Goal: Task Accomplishment & Management: Manage account settings

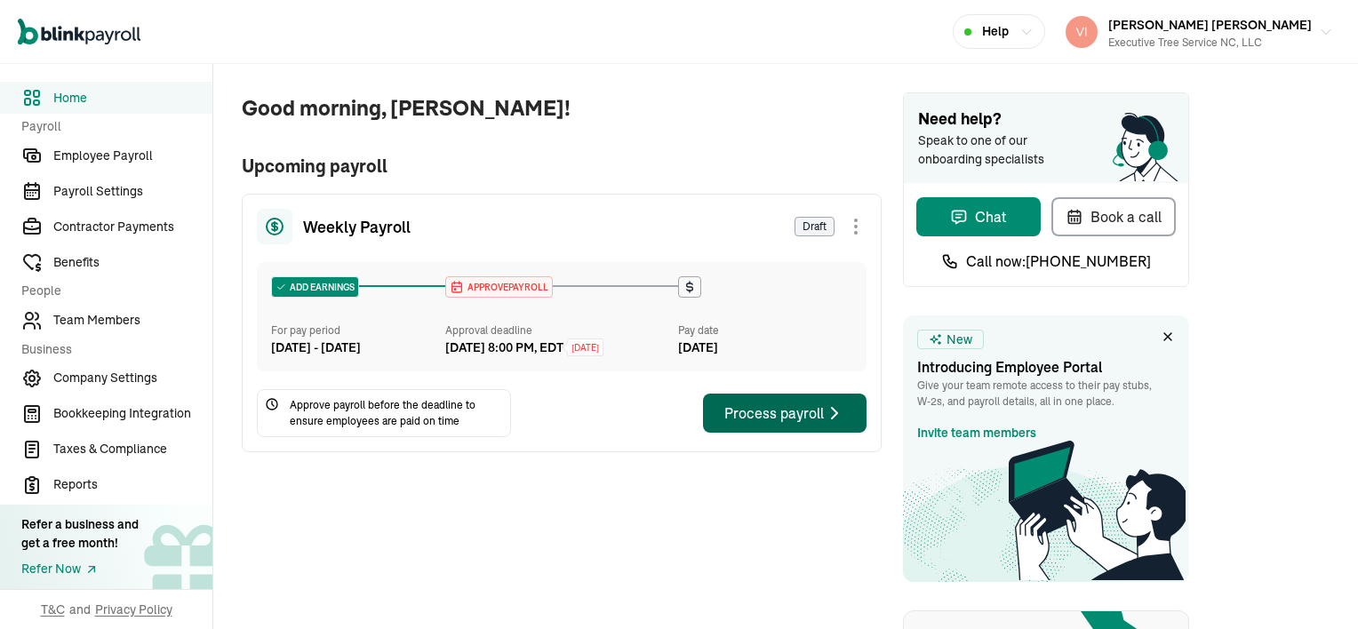
click at [803, 424] on div "Process payroll" at bounding box center [784, 412] width 121 height 21
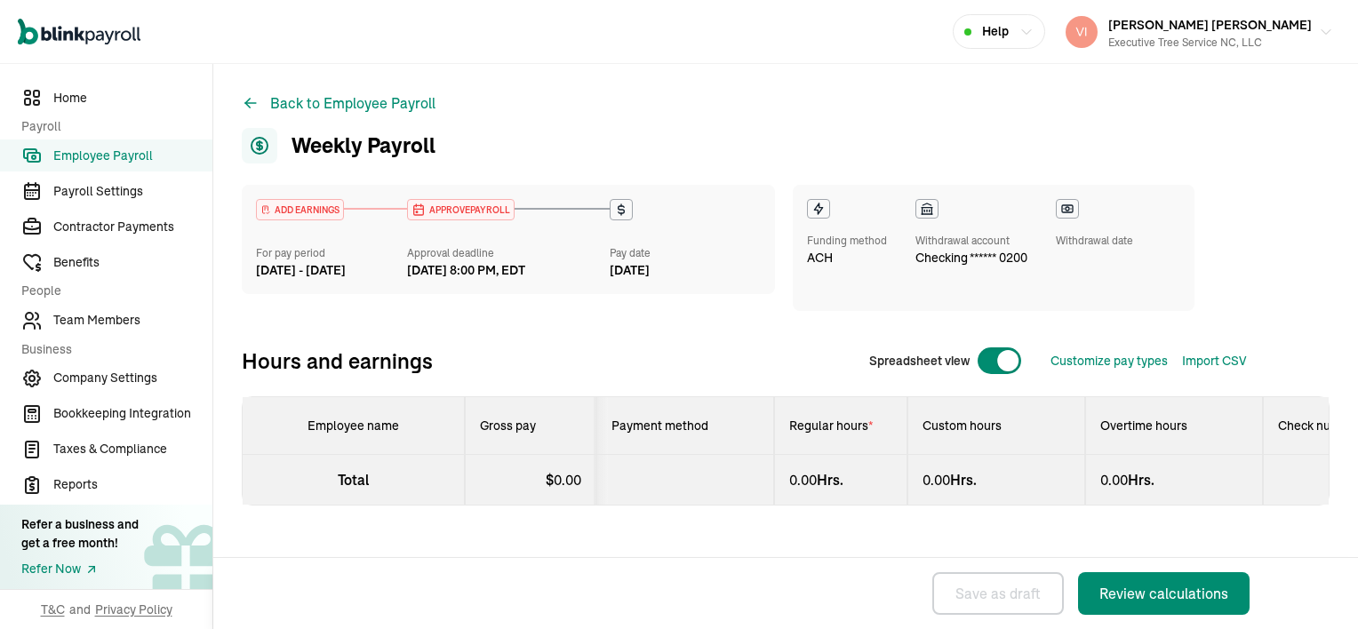
select select "direct_deposit"
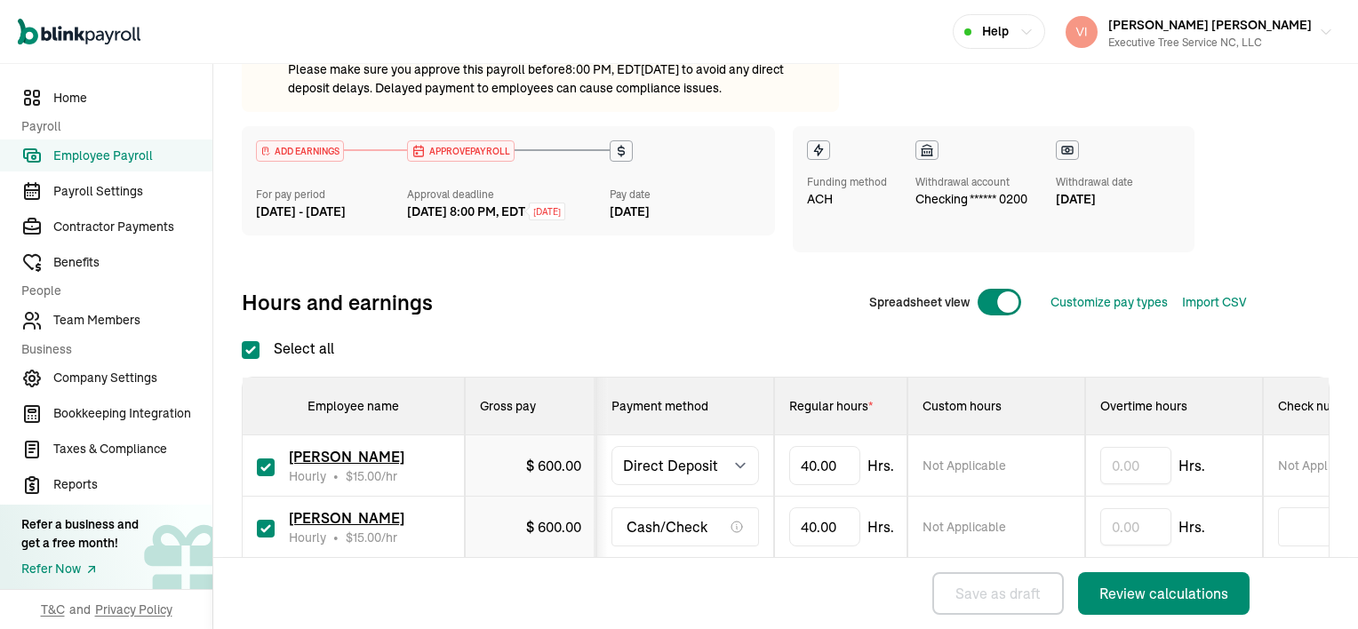
scroll to position [252, 0]
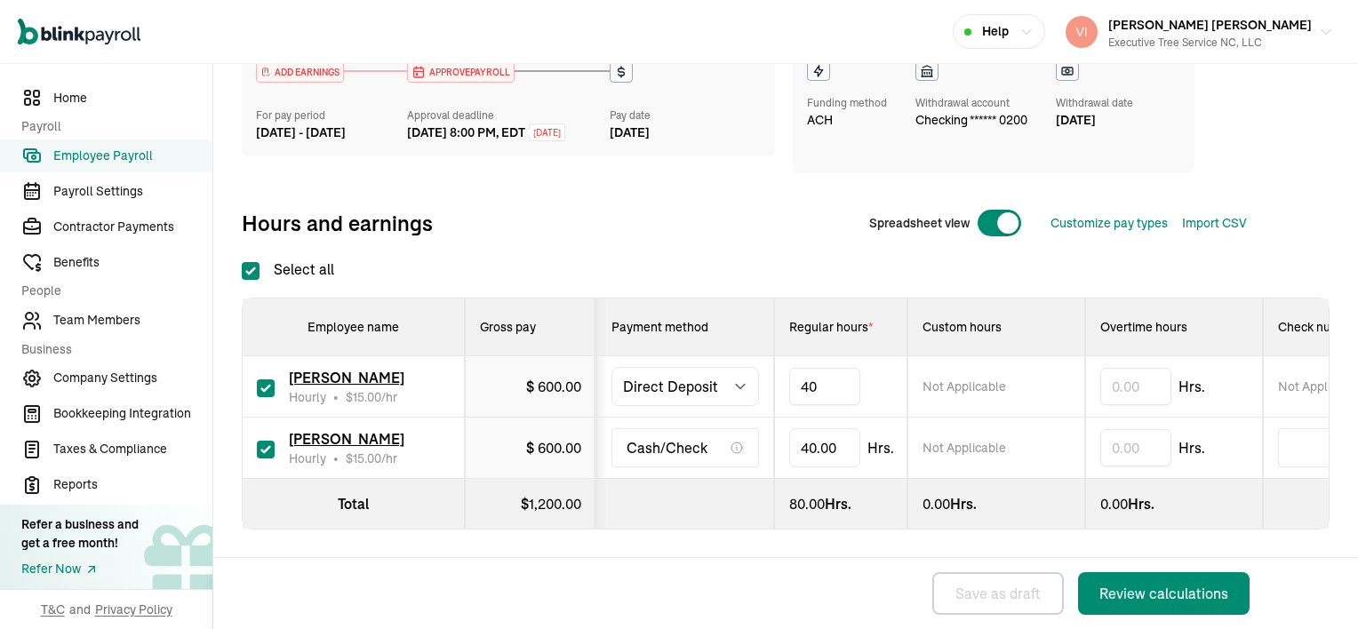
type input "4"
type input "20"
click at [841, 436] on input "40" at bounding box center [824, 447] width 71 height 37
type input "8"
click at [1179, 588] on div "Review calculations" at bounding box center [1163, 593] width 129 height 21
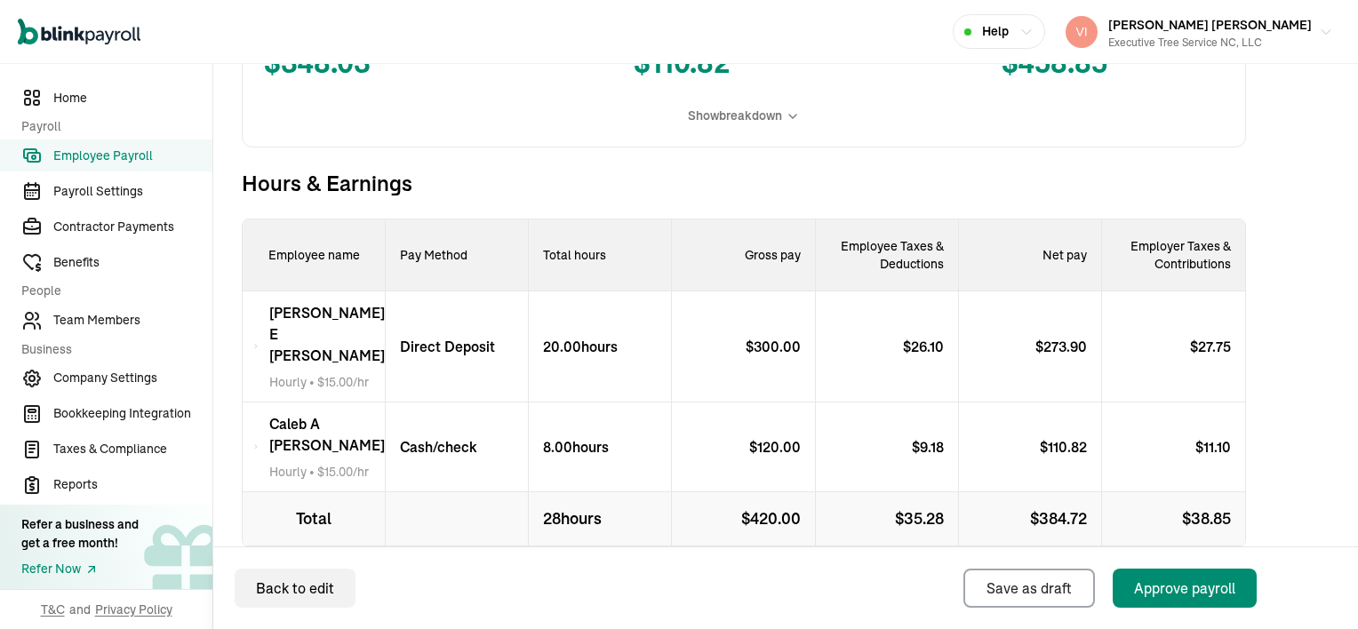
scroll to position [603, 0]
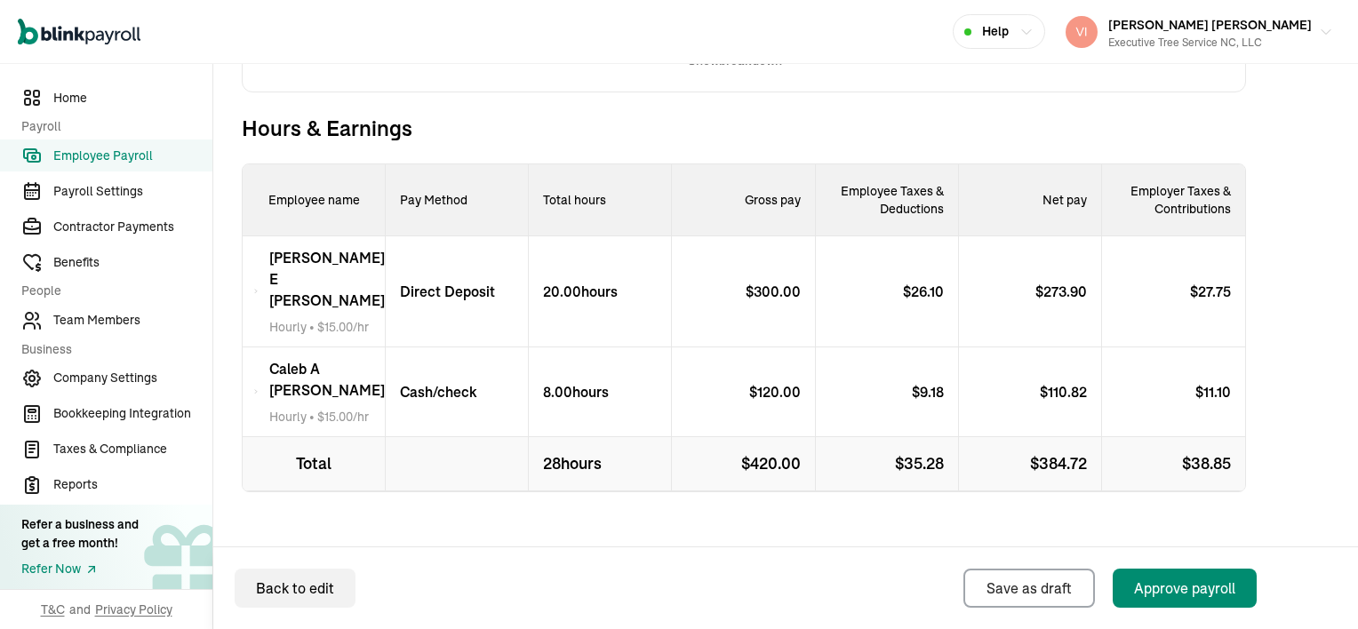
click at [259, 381] on icon at bounding box center [255, 391] width 5 height 21
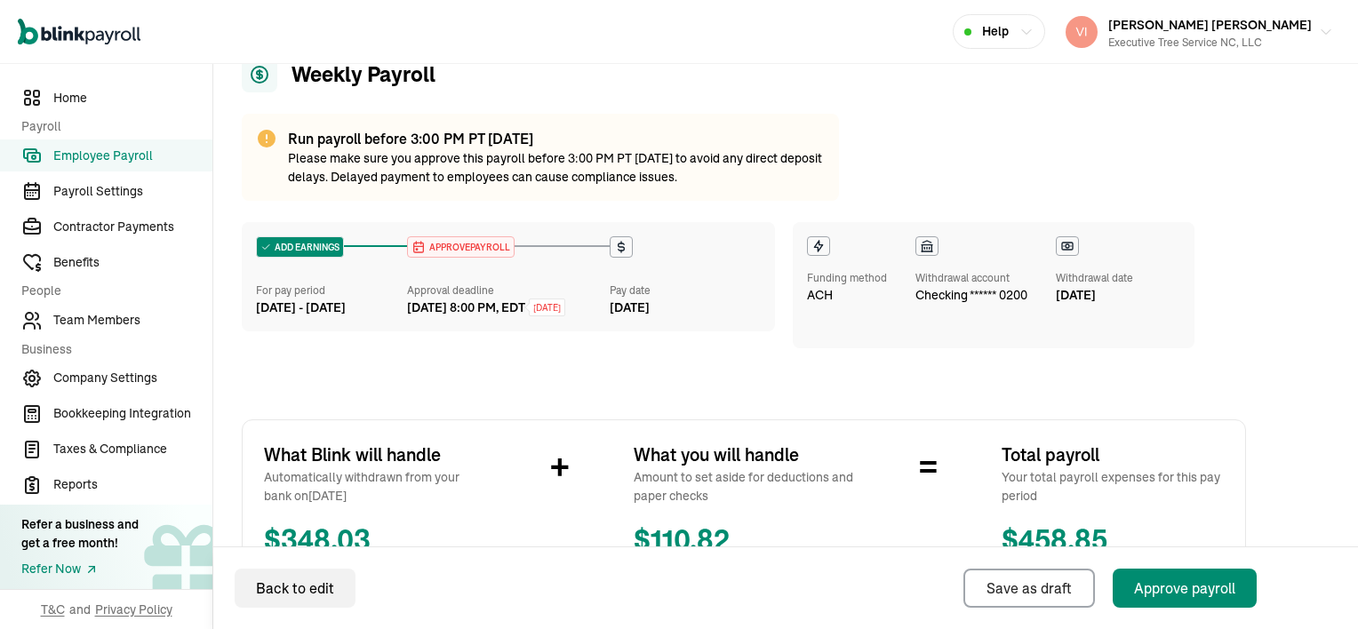
scroll to position [444, 0]
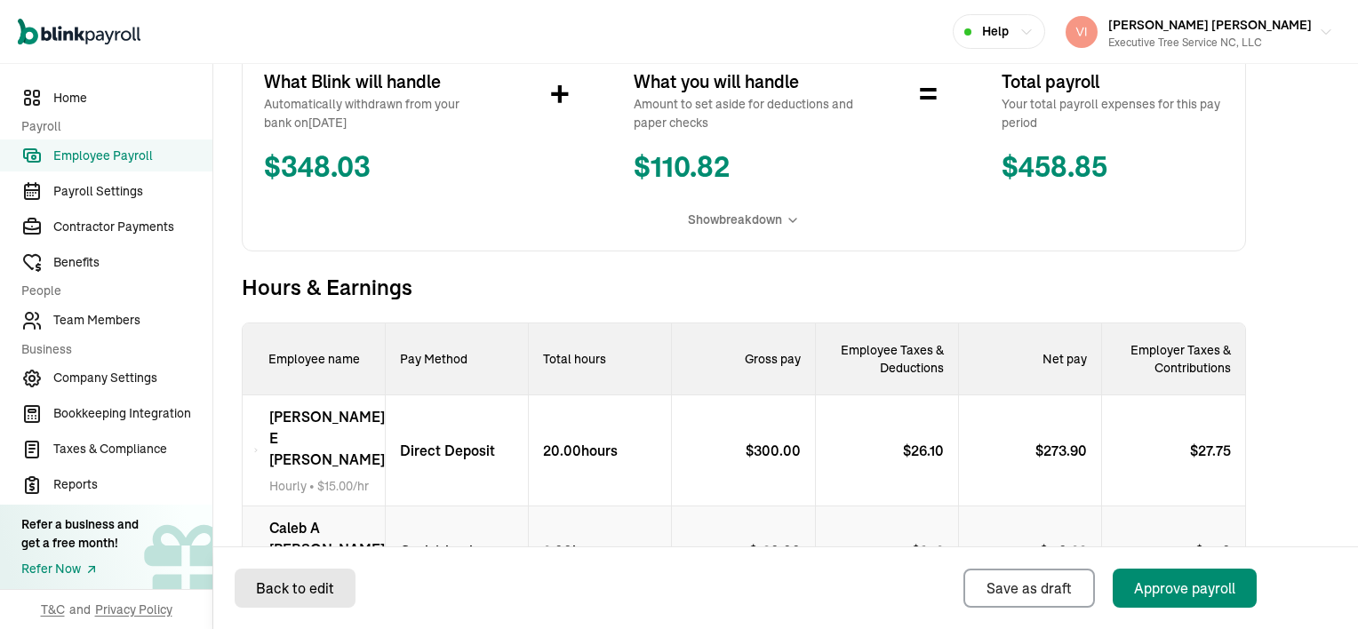
select select "direct_deposit"
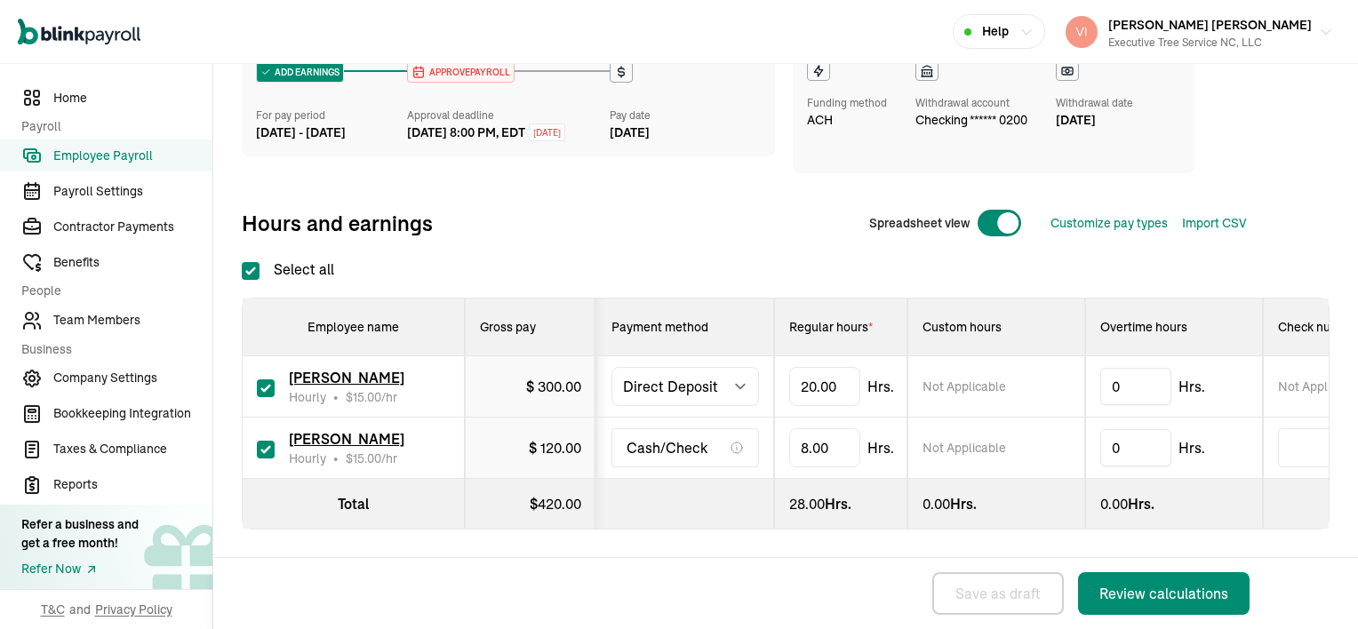
checkbox input "true"
type input "0"
click at [899, 553] on div "Run payroll before 8:00 PM, EDT [DATE] Please make sure you approve this payrol…" at bounding box center [786, 273] width 1088 height 655
click at [1123, 586] on div "Review calculations" at bounding box center [1163, 593] width 129 height 21
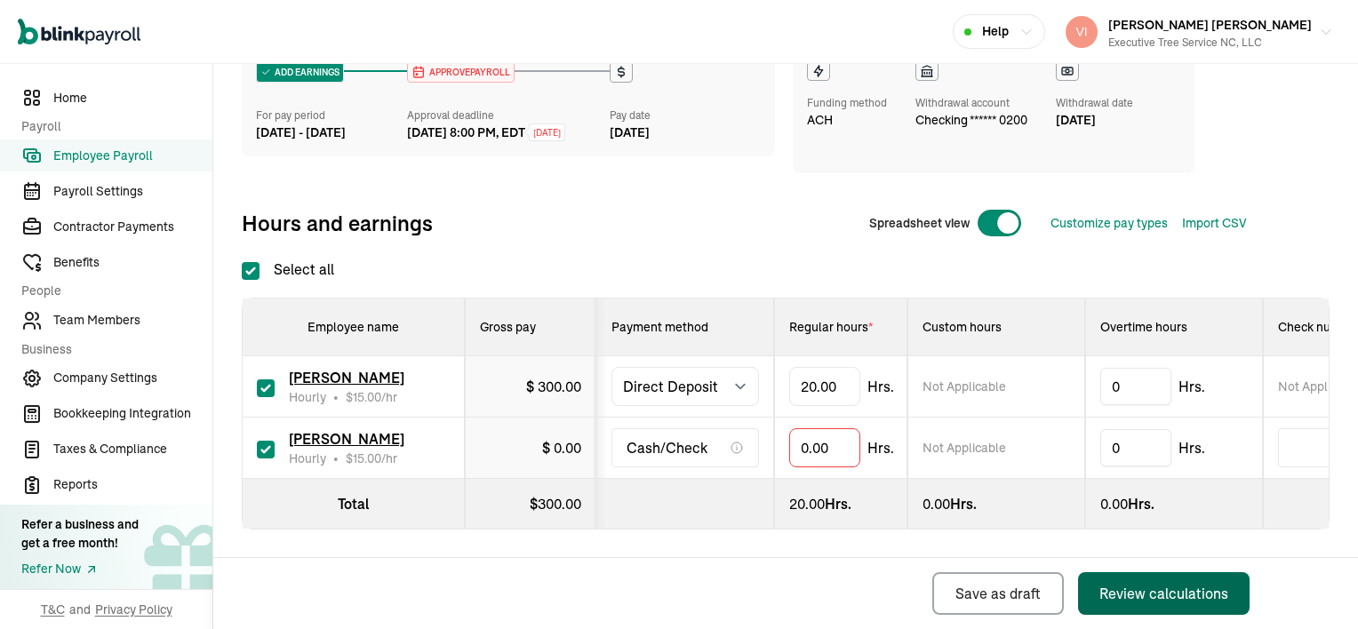
click at [263, 441] on input "checkbox" at bounding box center [266, 450] width 18 height 18
checkbox input "false"
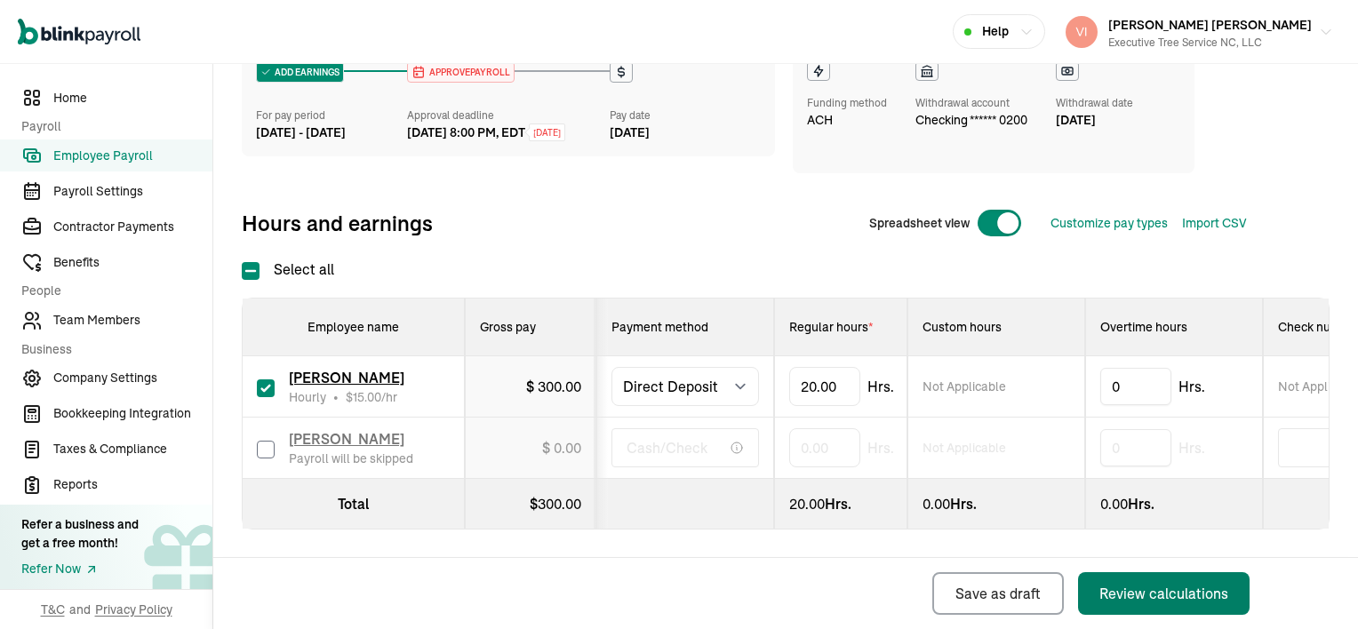
click at [1173, 588] on div "Review calculations" at bounding box center [1163, 593] width 129 height 21
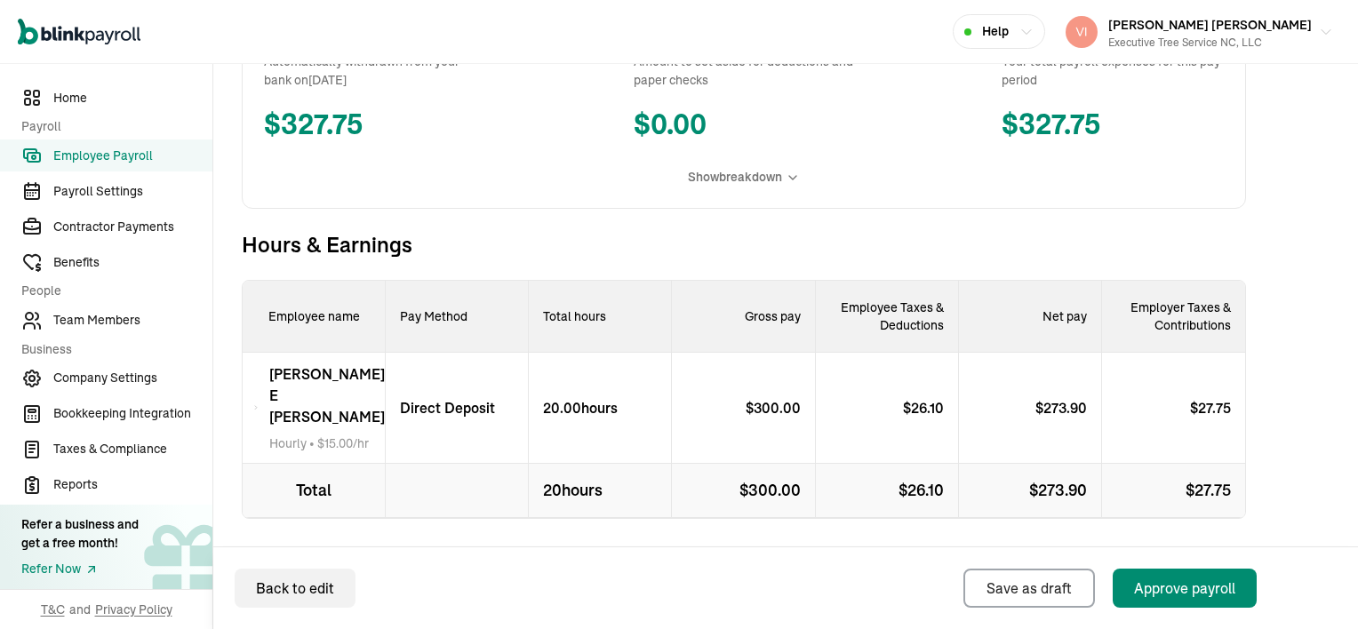
scroll to position [517, 0]
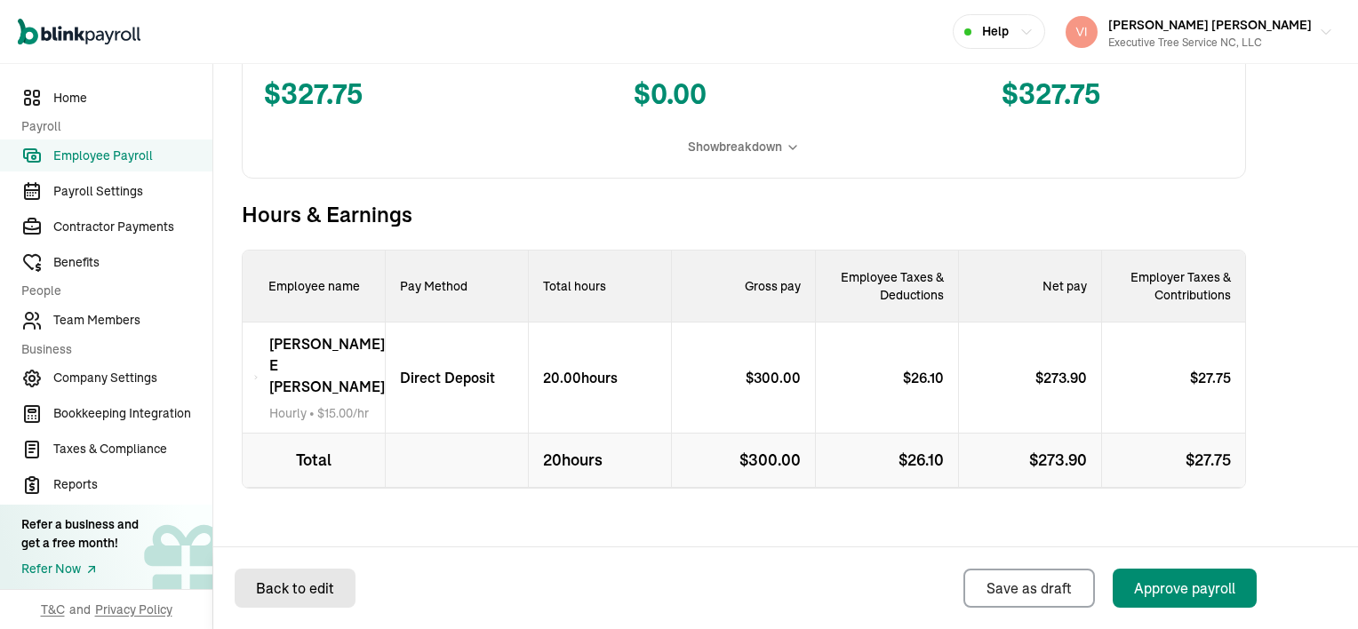
select select "direct_deposit"
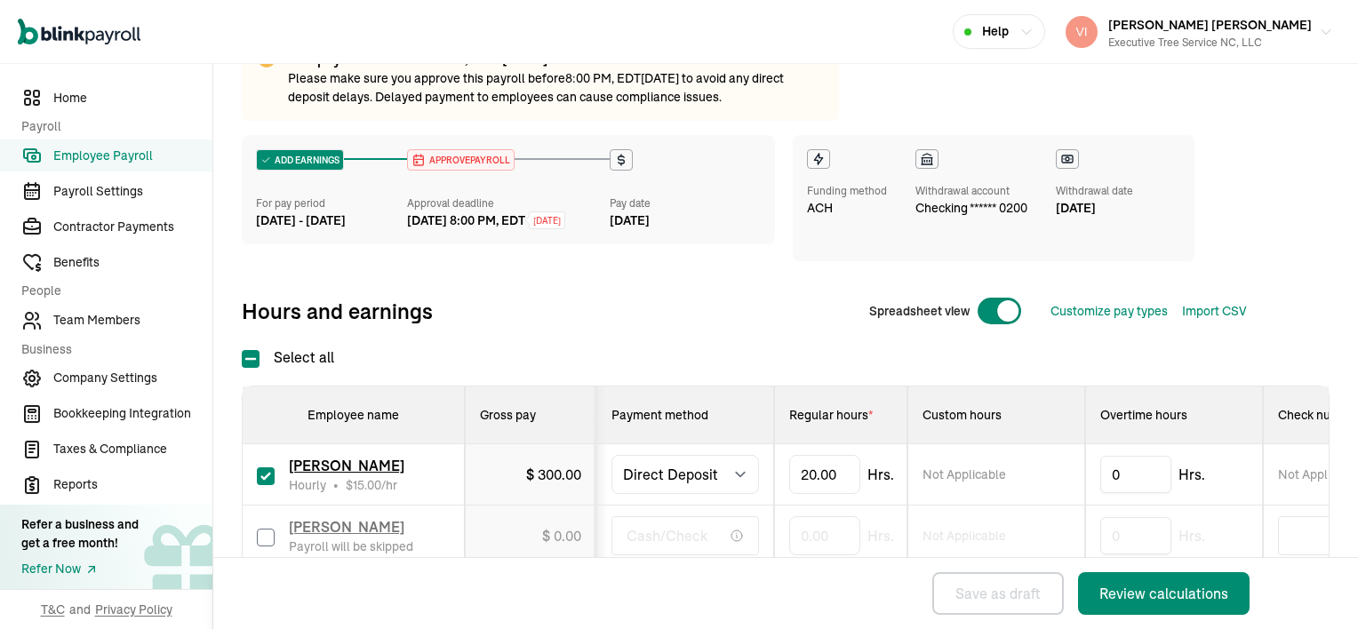
scroll to position [252, 0]
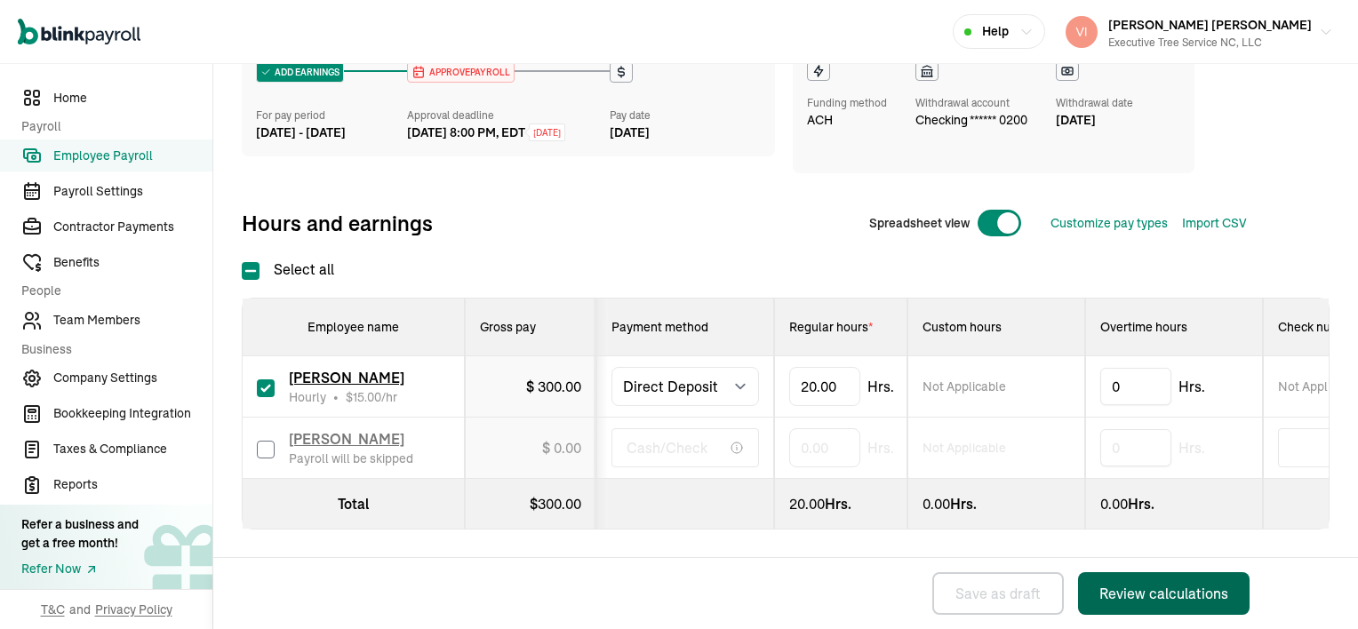
click at [1202, 587] on div "Review calculations" at bounding box center [1163, 593] width 129 height 21
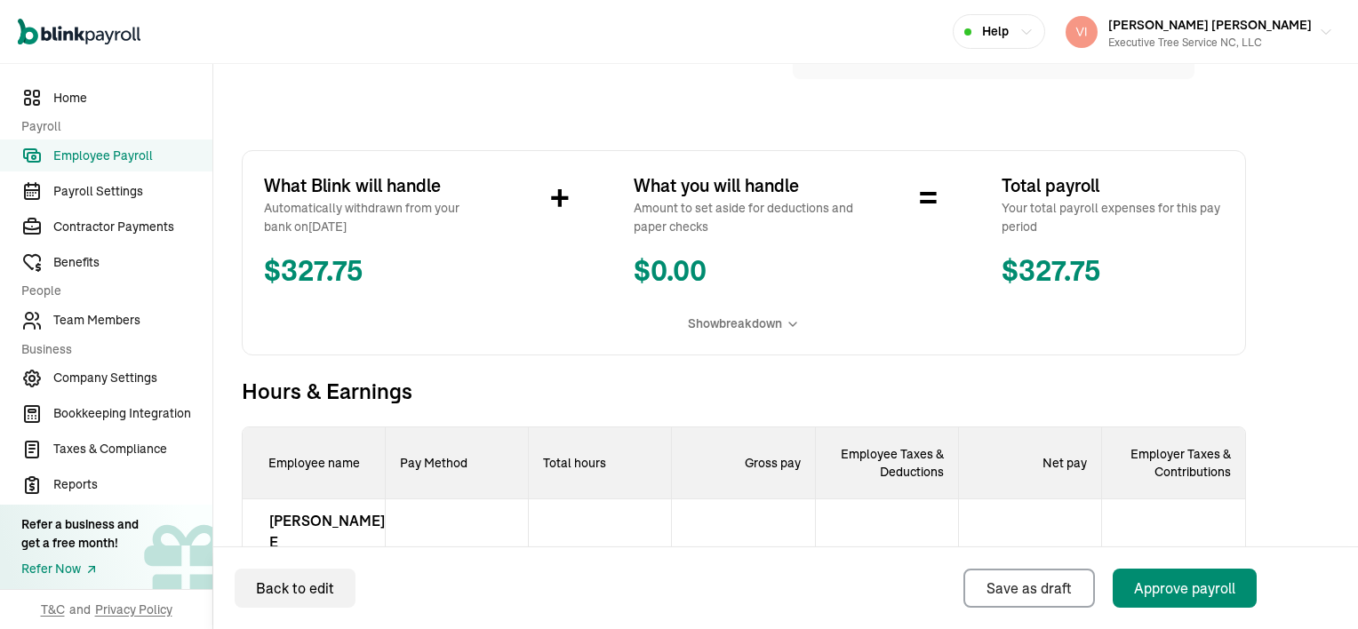
scroll to position [355, 0]
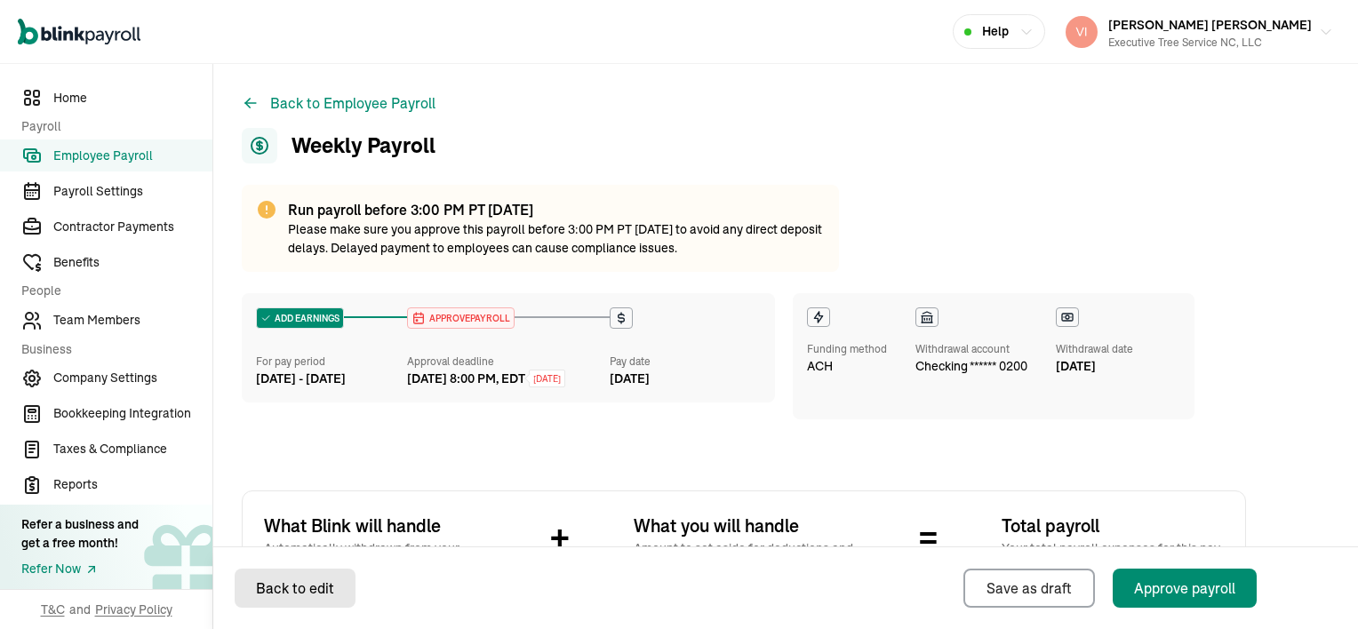
select select "direct_deposit"
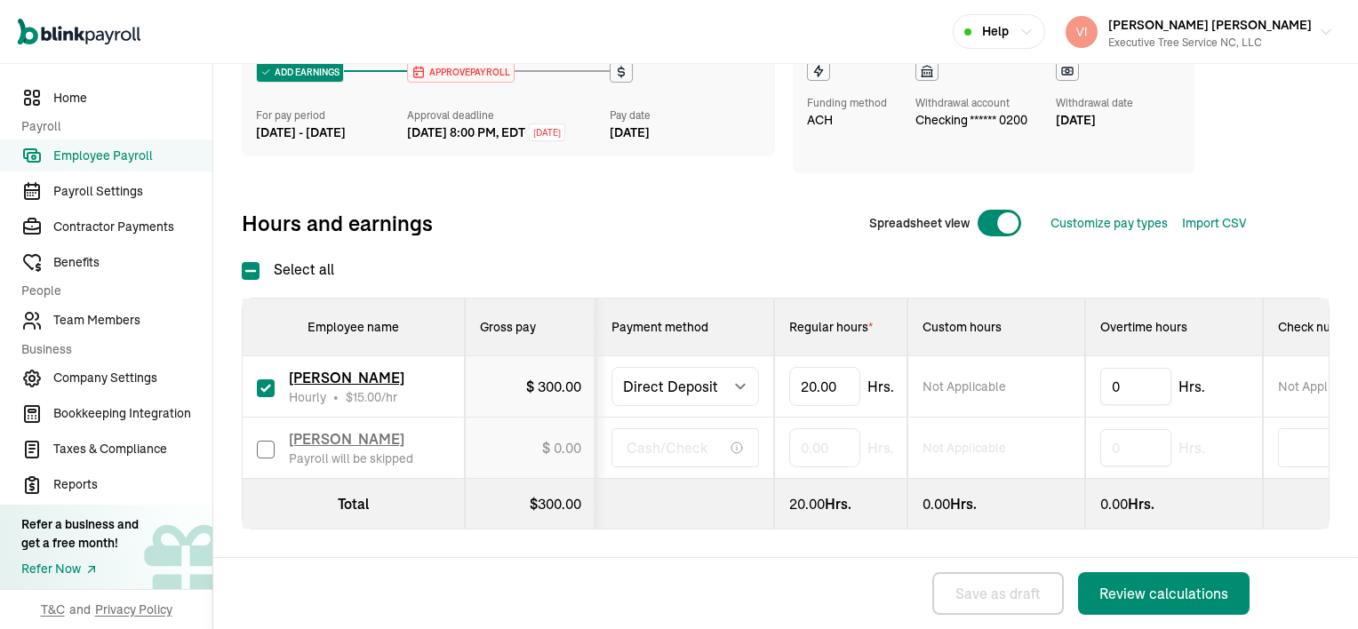
scroll to position [252, 0]
click at [268, 441] on input "checkbox" at bounding box center [266, 450] width 18 height 18
checkbox input "true"
type input "8"
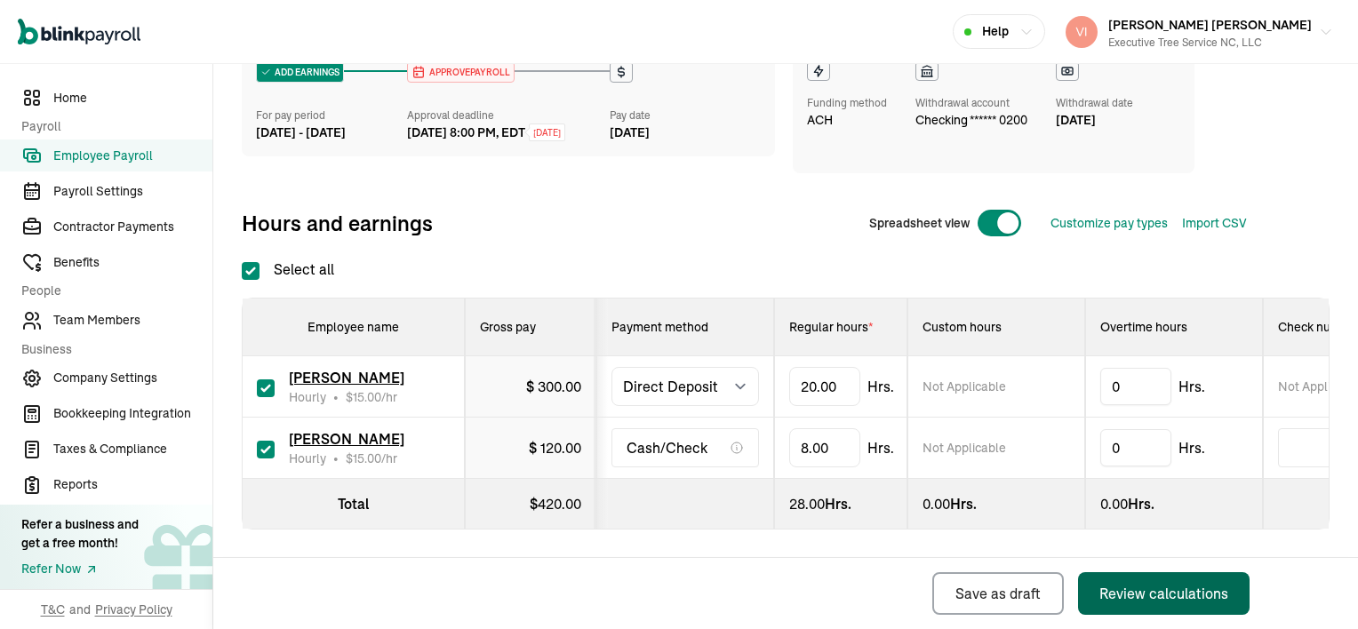
click at [1145, 602] on div "Review calculations" at bounding box center [1163, 593] width 129 height 21
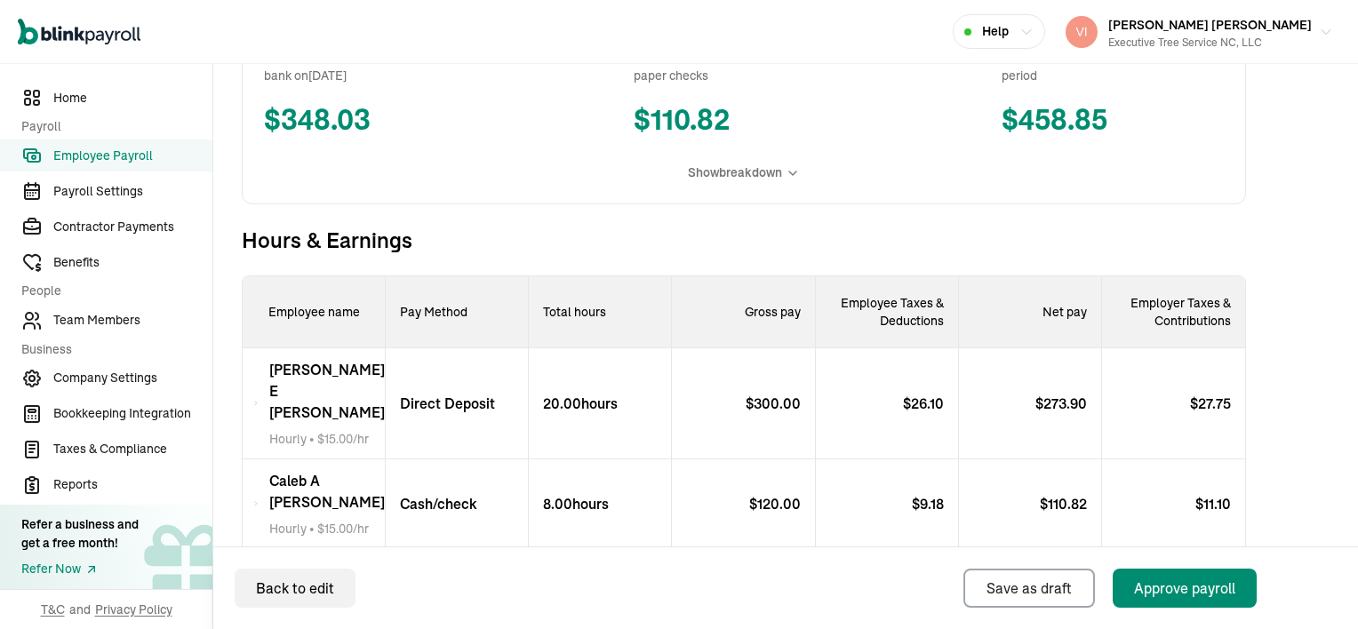
scroll to position [533, 0]
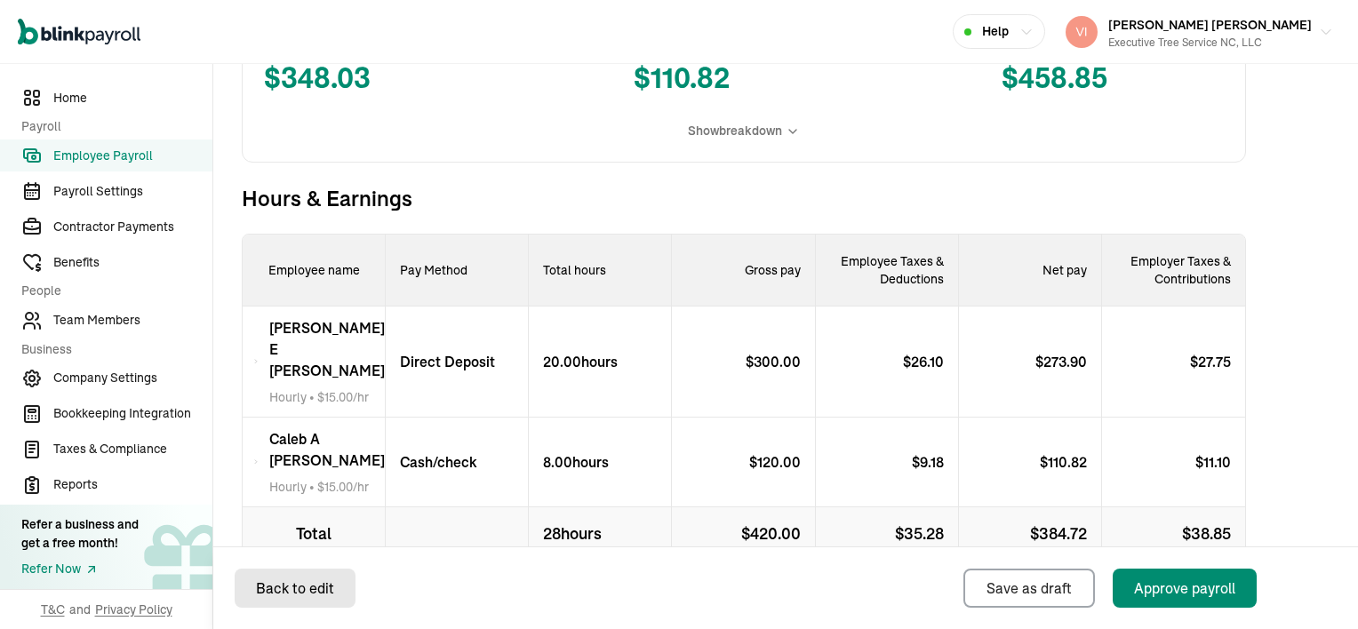
select select "direct_deposit"
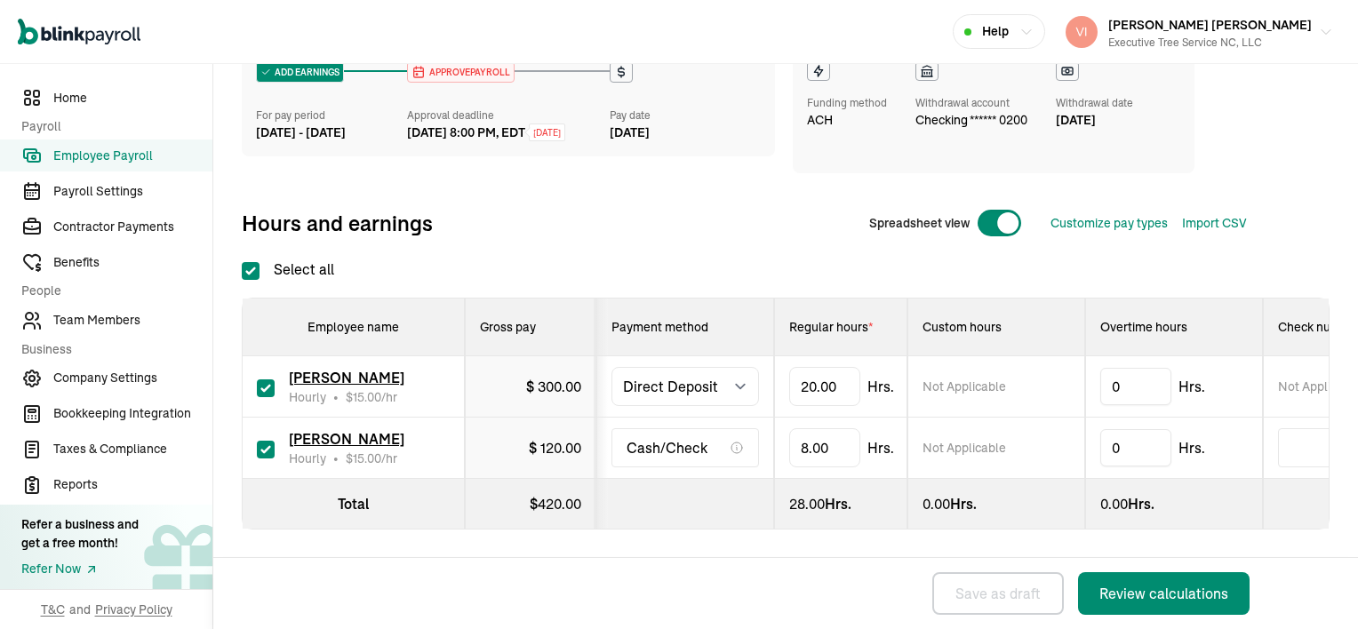
checkbox input "true"
click at [1147, 594] on div "Review calculations" at bounding box center [1163, 593] width 129 height 21
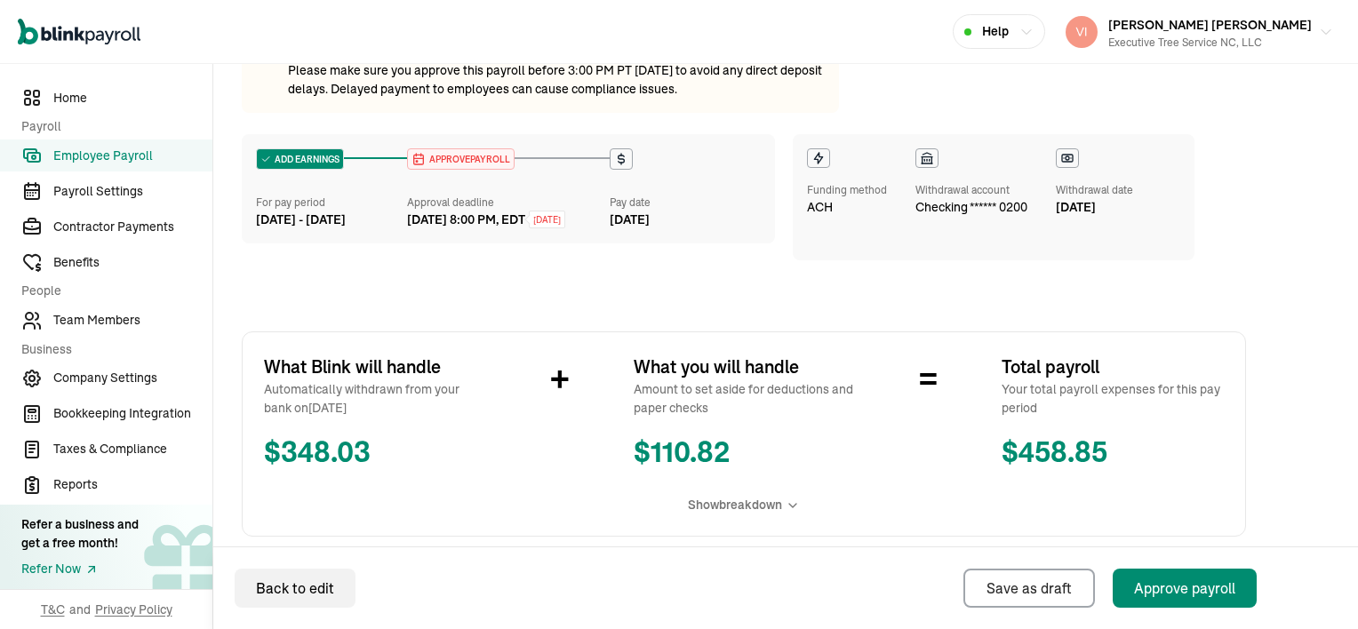
scroll to position [444, 0]
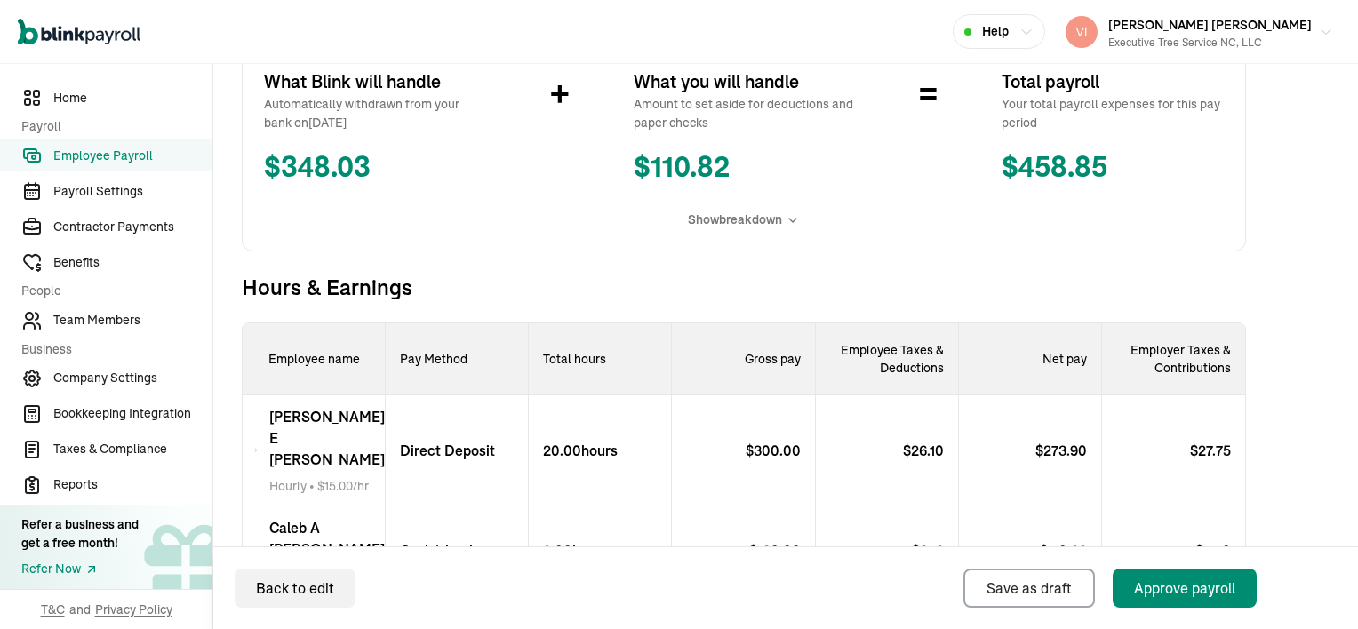
click at [646, 519] on div "8.00 hours" at bounding box center [600, 551] width 143 height 90
select select "direct_deposit"
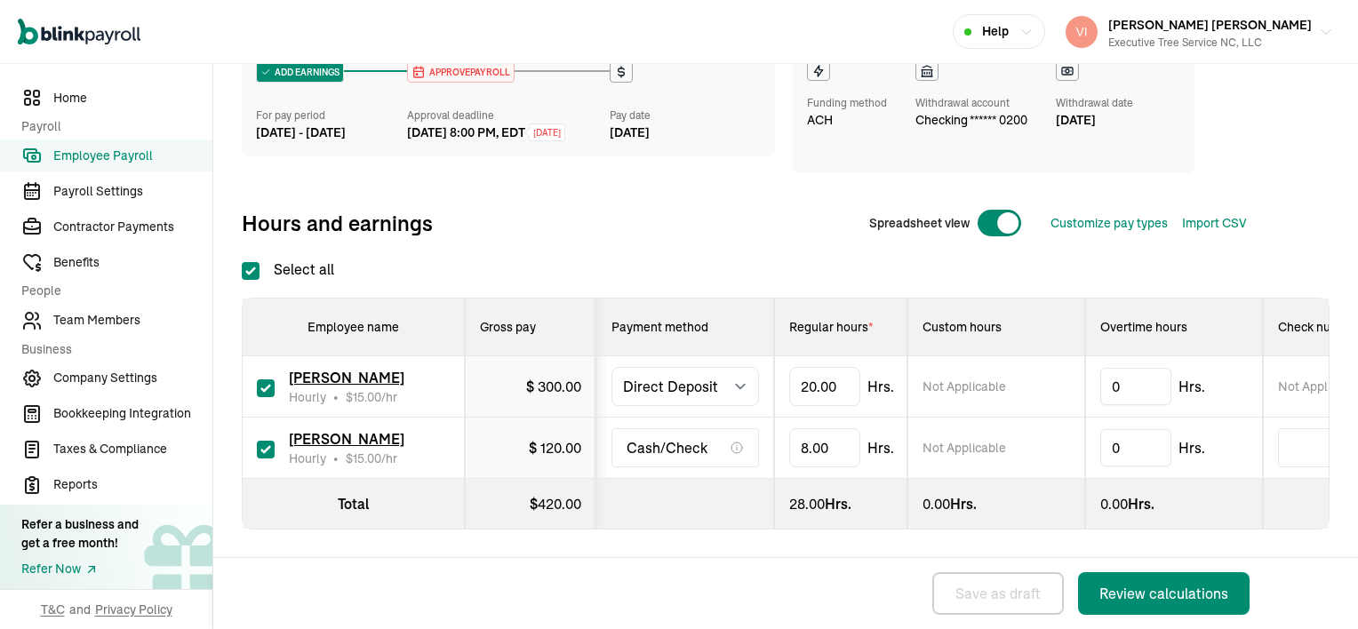
checkbox input "true"
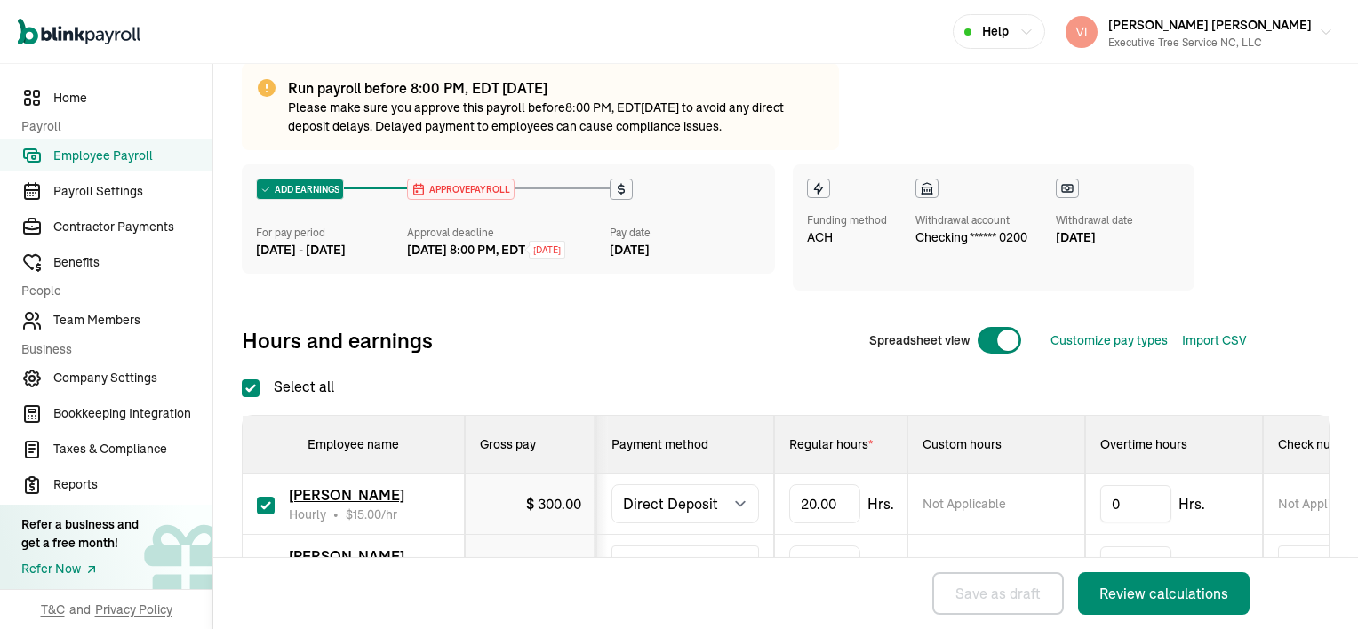
scroll to position [252, 0]
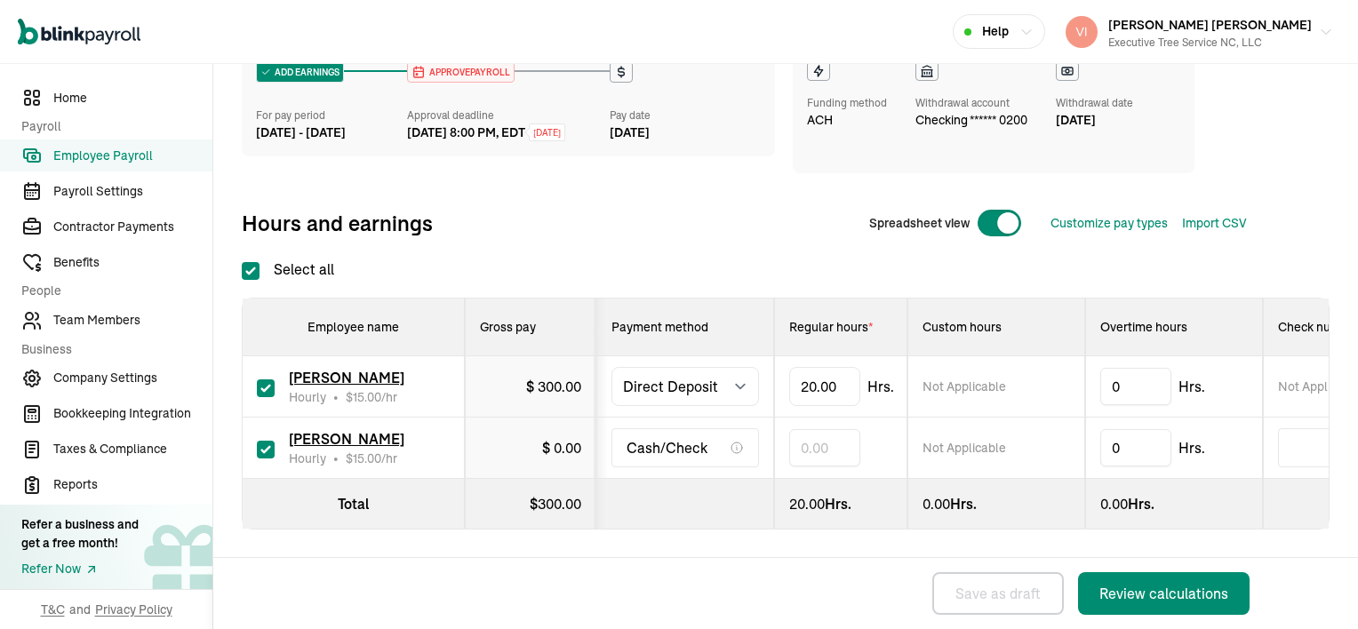
click at [263, 441] on input "checkbox" at bounding box center [266, 450] width 18 height 18
checkbox input "false"
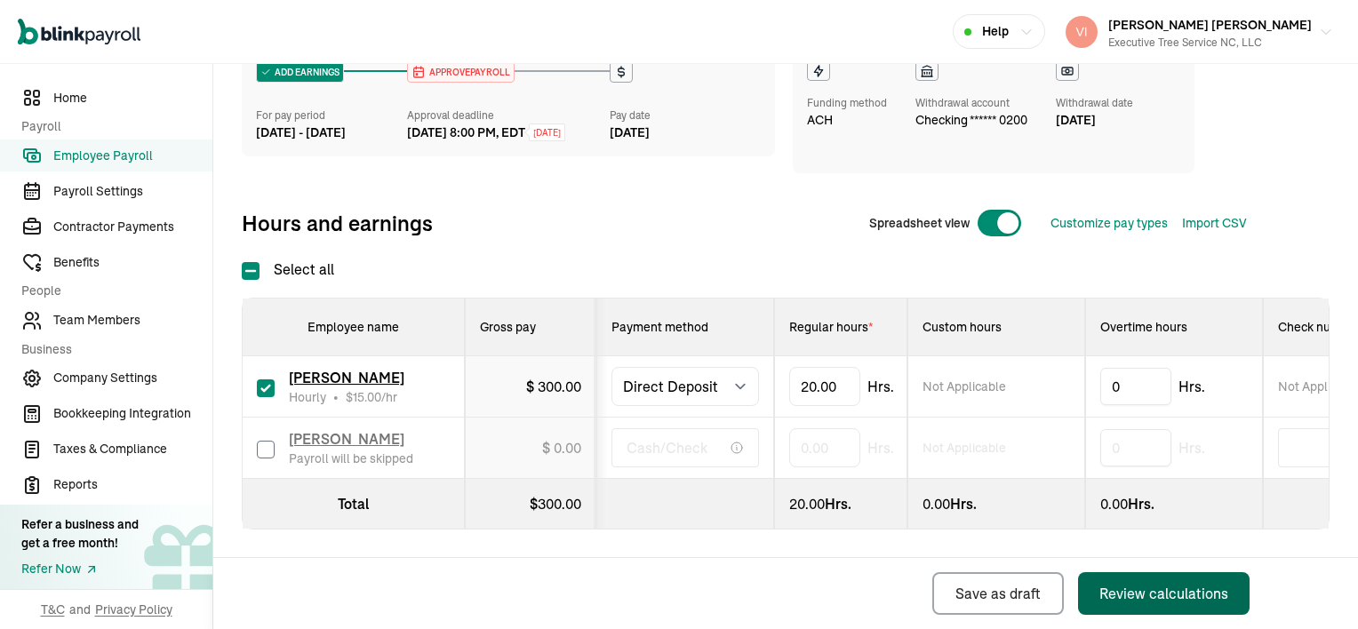
click at [1173, 588] on div "Review calculations" at bounding box center [1163, 593] width 129 height 21
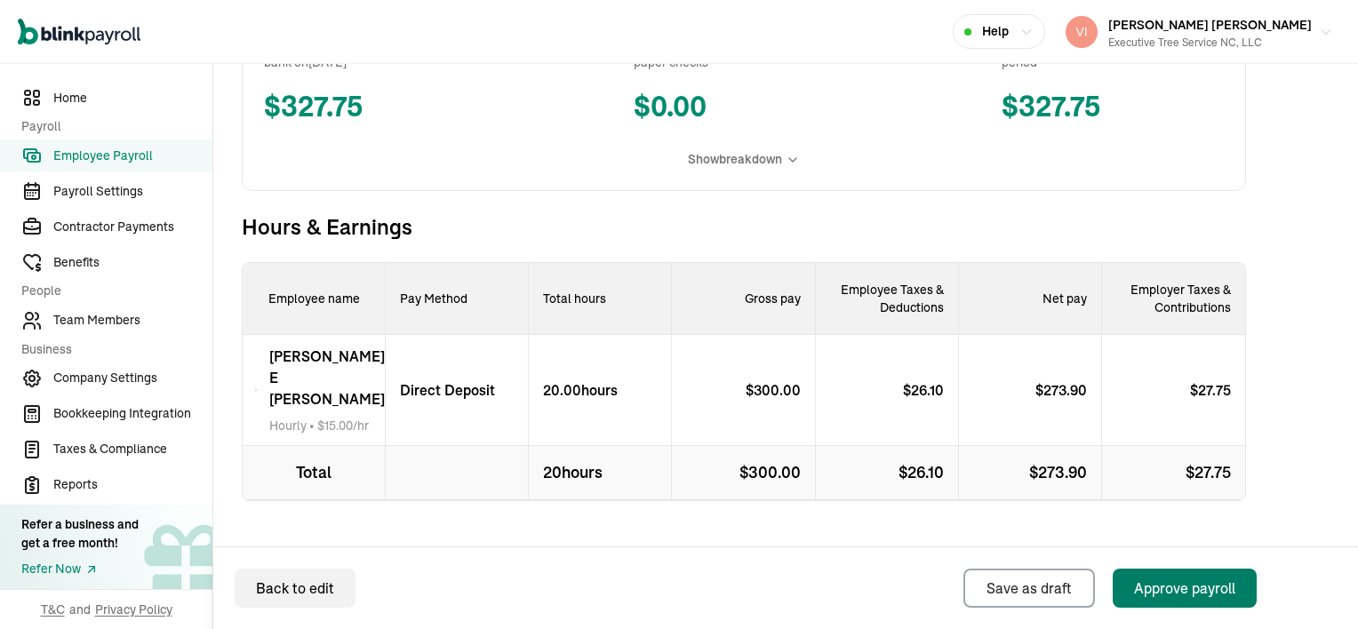
scroll to position [517, 0]
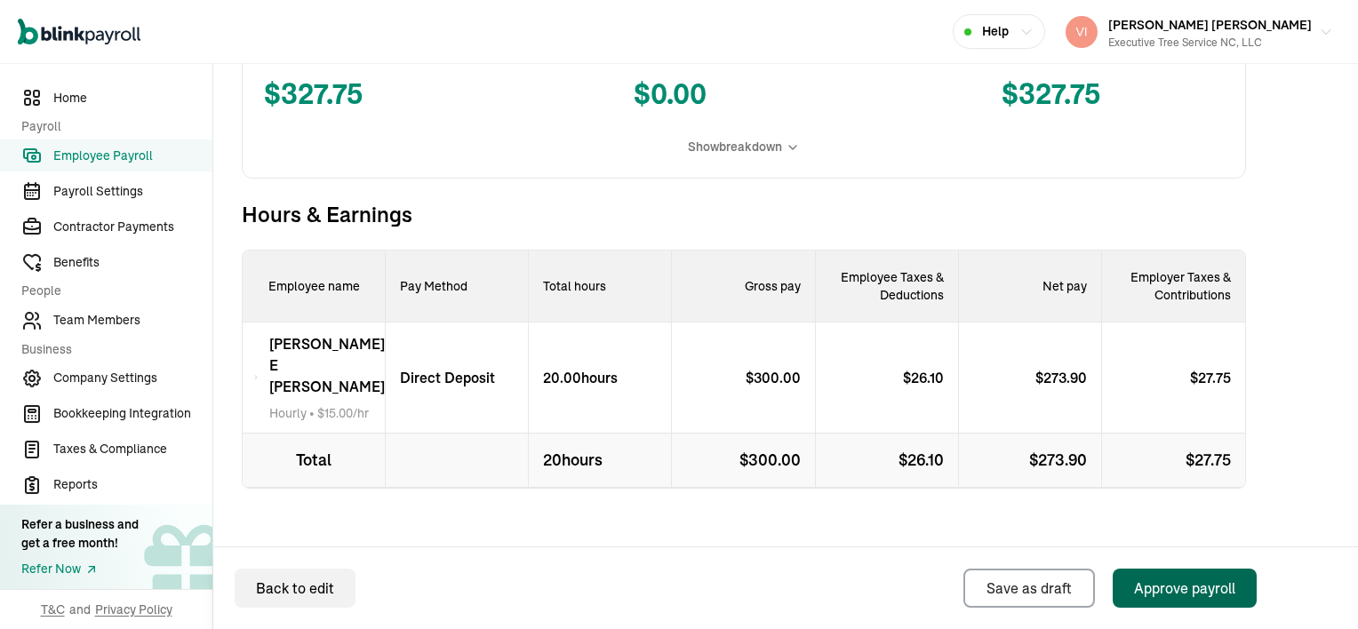
click at [1195, 592] on div "Approve payroll" at bounding box center [1184, 588] width 101 height 21
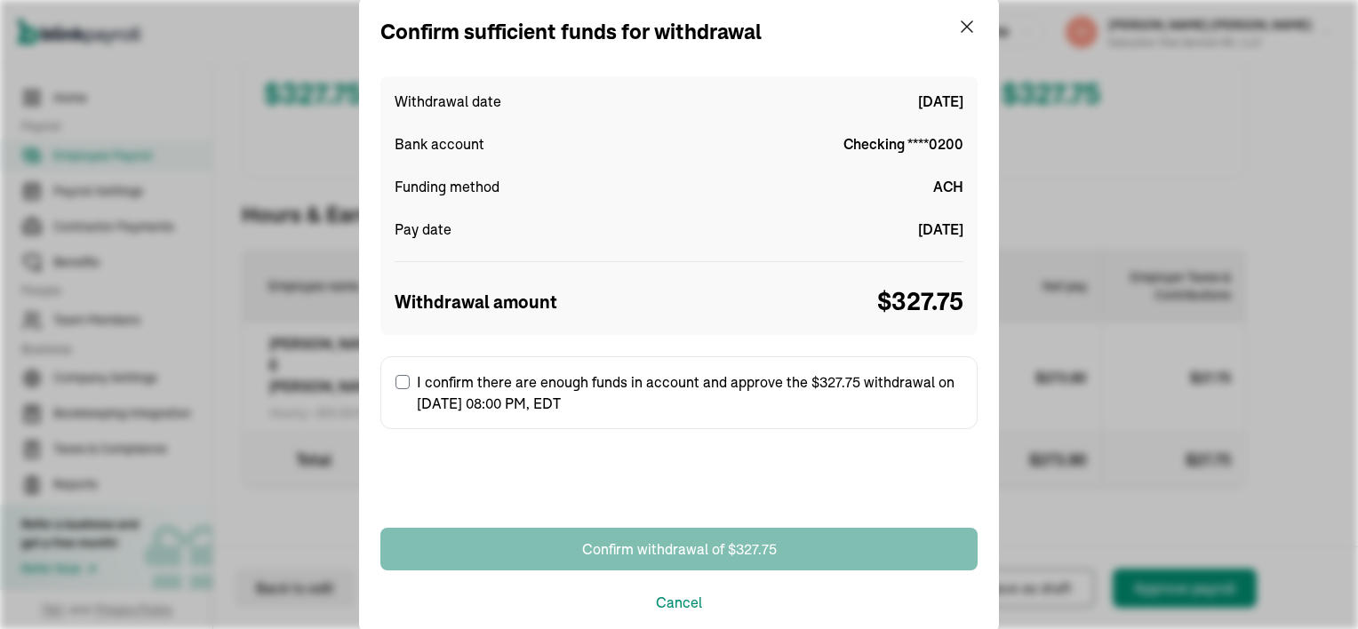
click at [402, 384] on input "I confirm there are enough funds in account and approve the $327.75 withdrawal …" at bounding box center [402, 382] width 14 height 14
checkbox input "true"
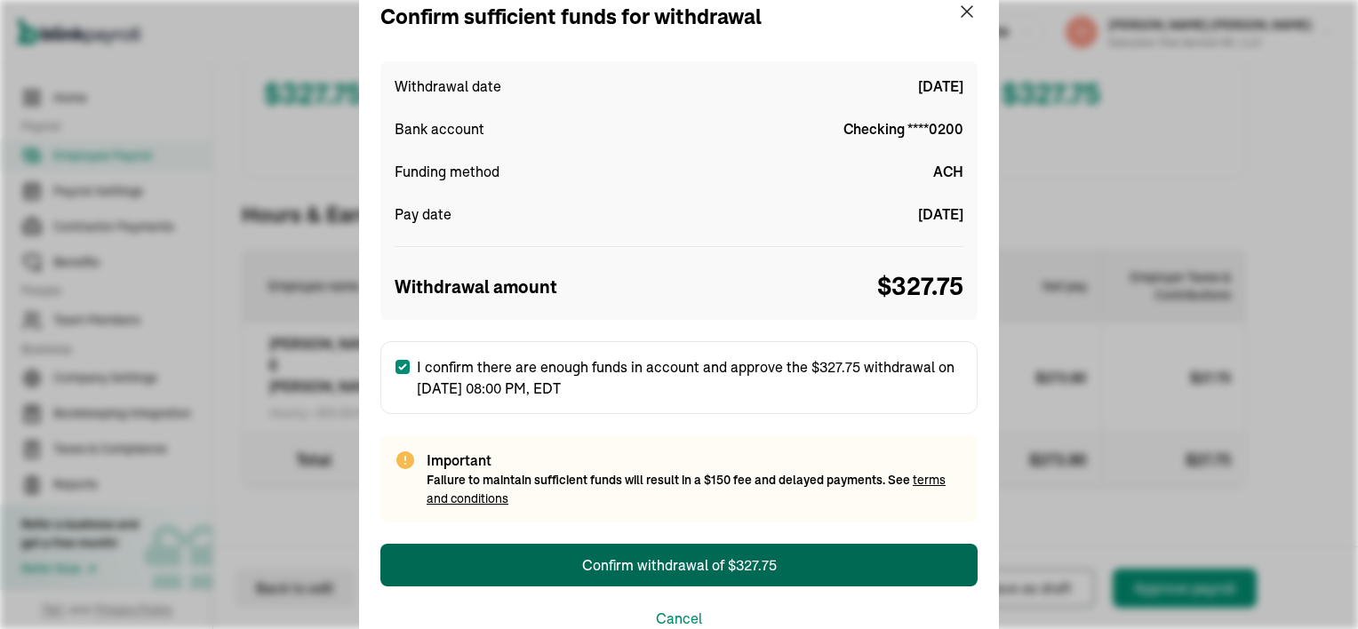
click at [741, 563] on div "Confirm withdrawal of $327.75" at bounding box center [679, 564] width 195 height 21
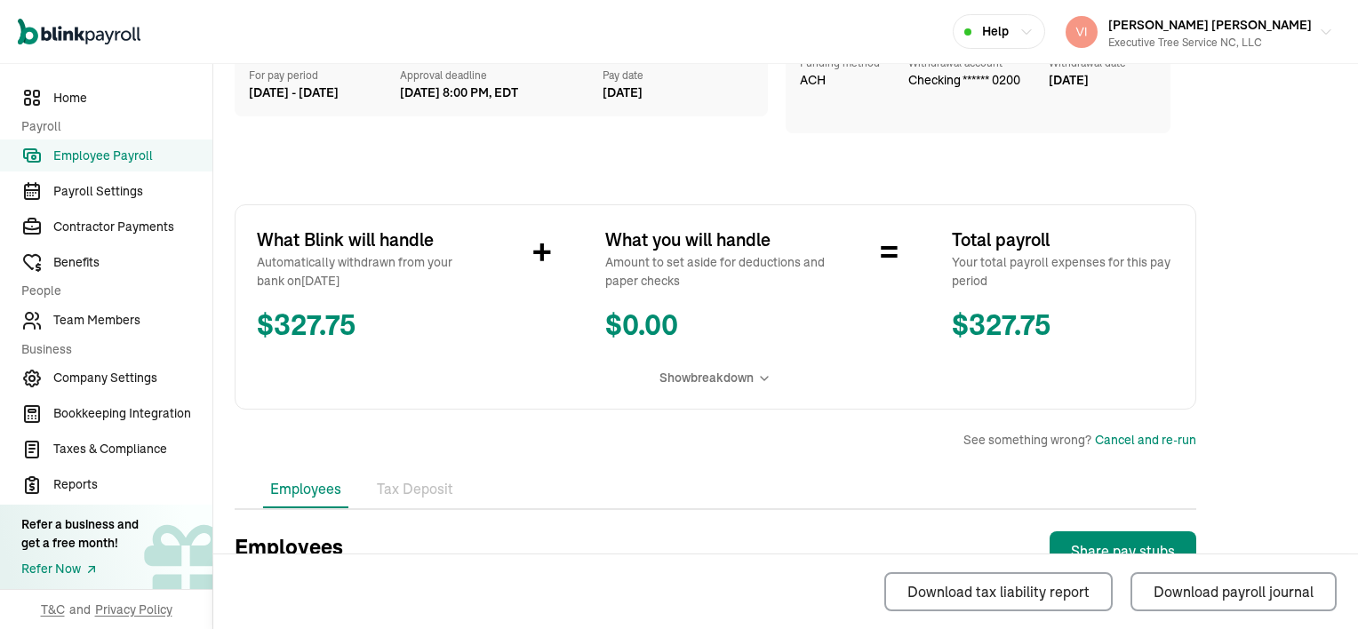
scroll to position [178, 0]
click at [124, 315] on span "Team Members" at bounding box center [132, 320] width 159 height 19
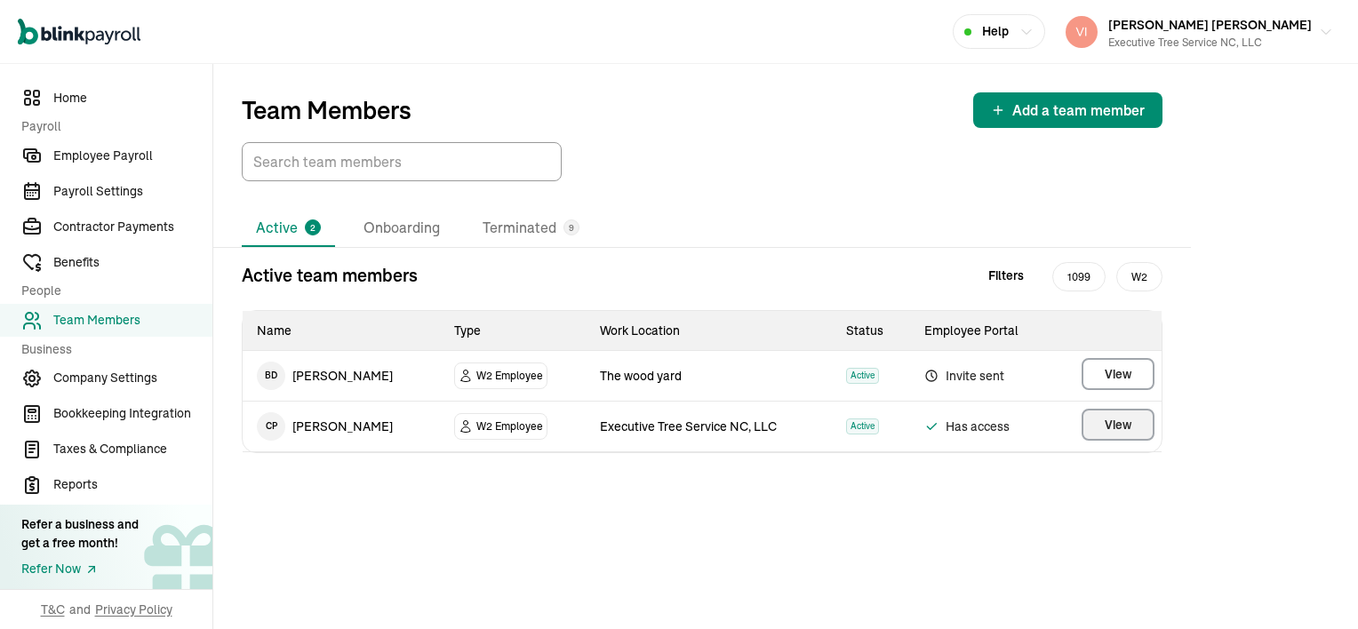
click at [1116, 423] on span "View" at bounding box center [1117, 425] width 27 height 18
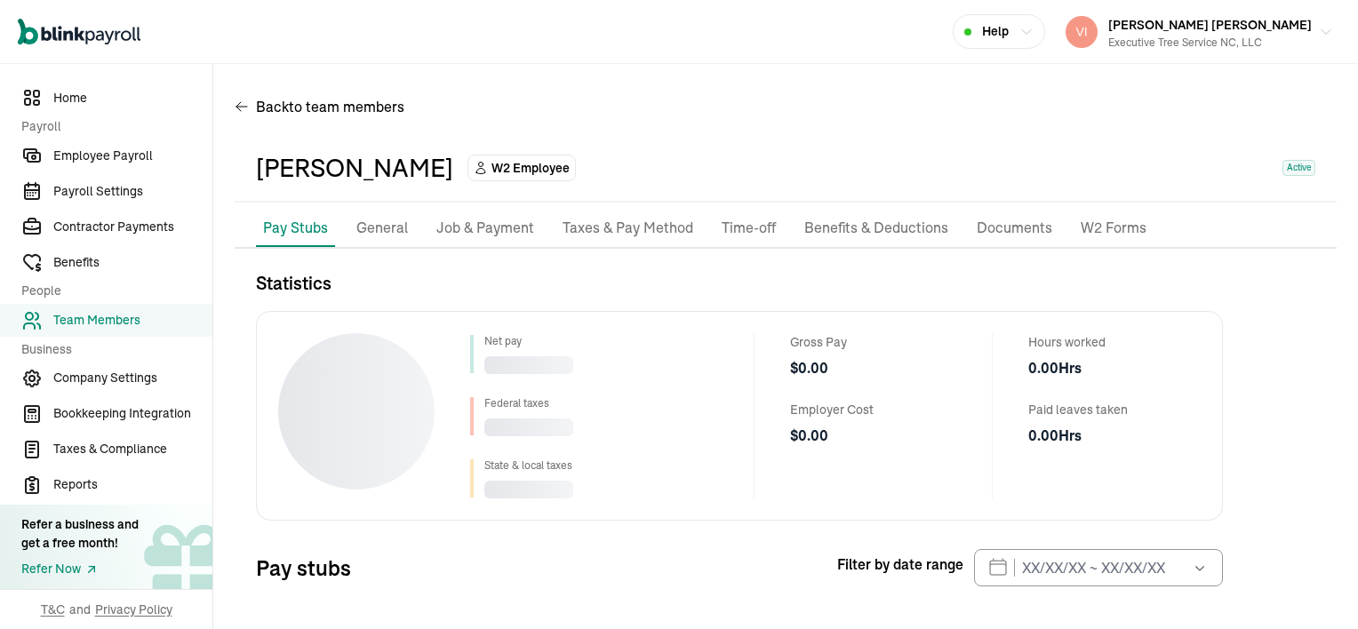
scroll to position [80, 0]
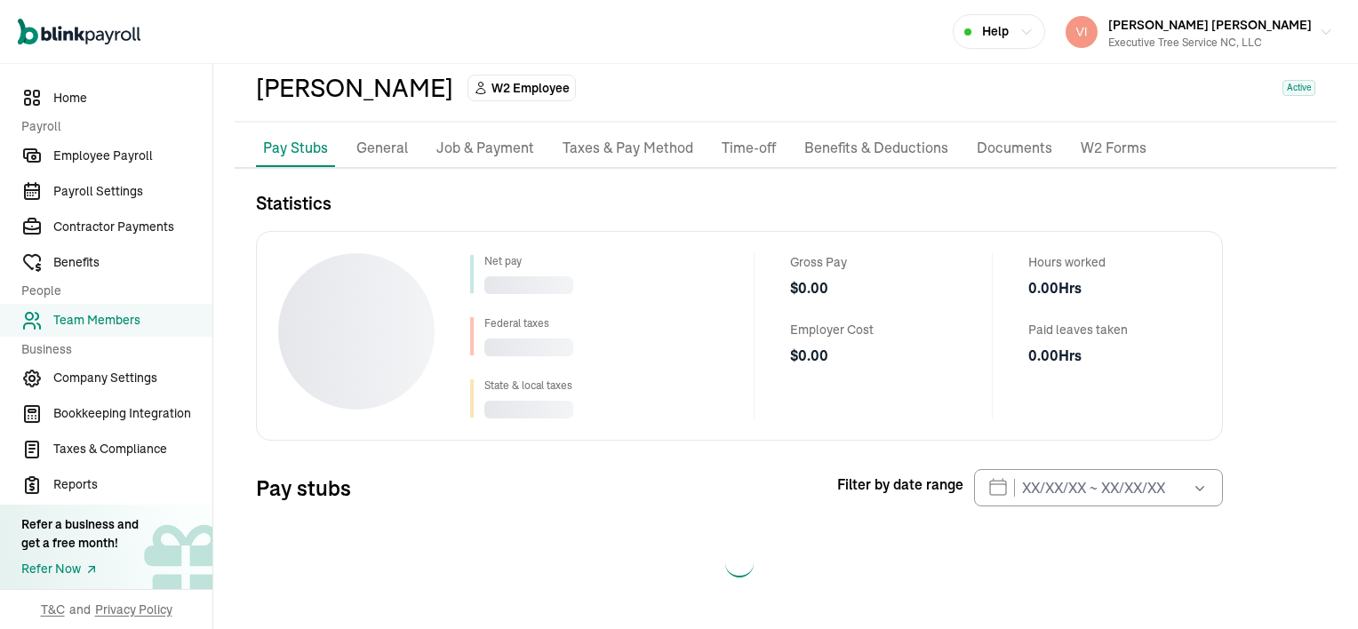
select select "2025"
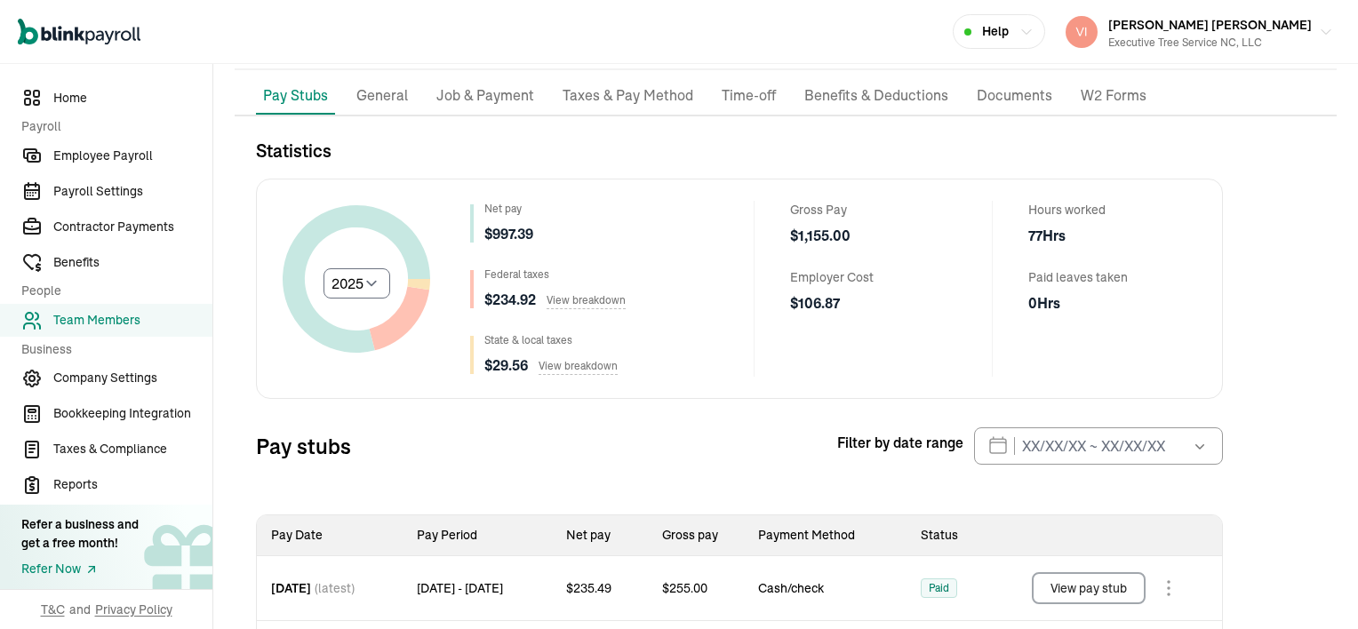
scroll to position [0, 0]
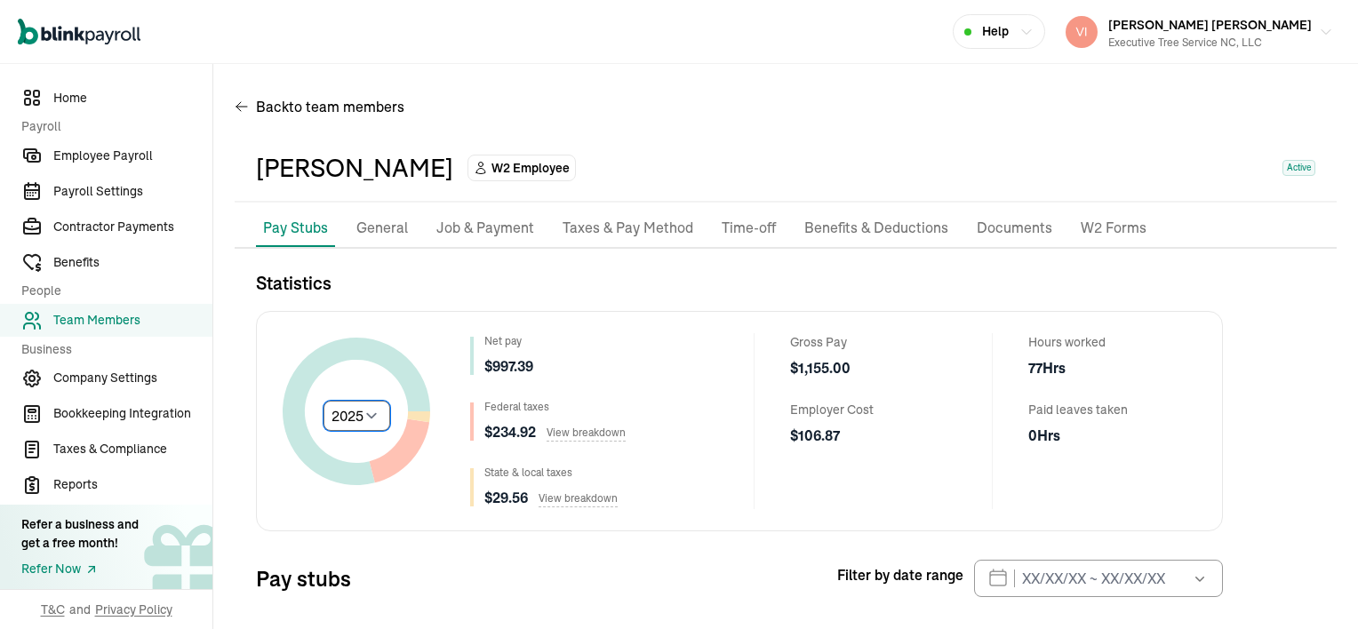
click at [369, 412] on select "Select year [DATE] 2024 2023 2022 2021" at bounding box center [356, 416] width 67 height 30
click at [512, 227] on p "Job & Payment" at bounding box center [485, 228] width 98 height 23
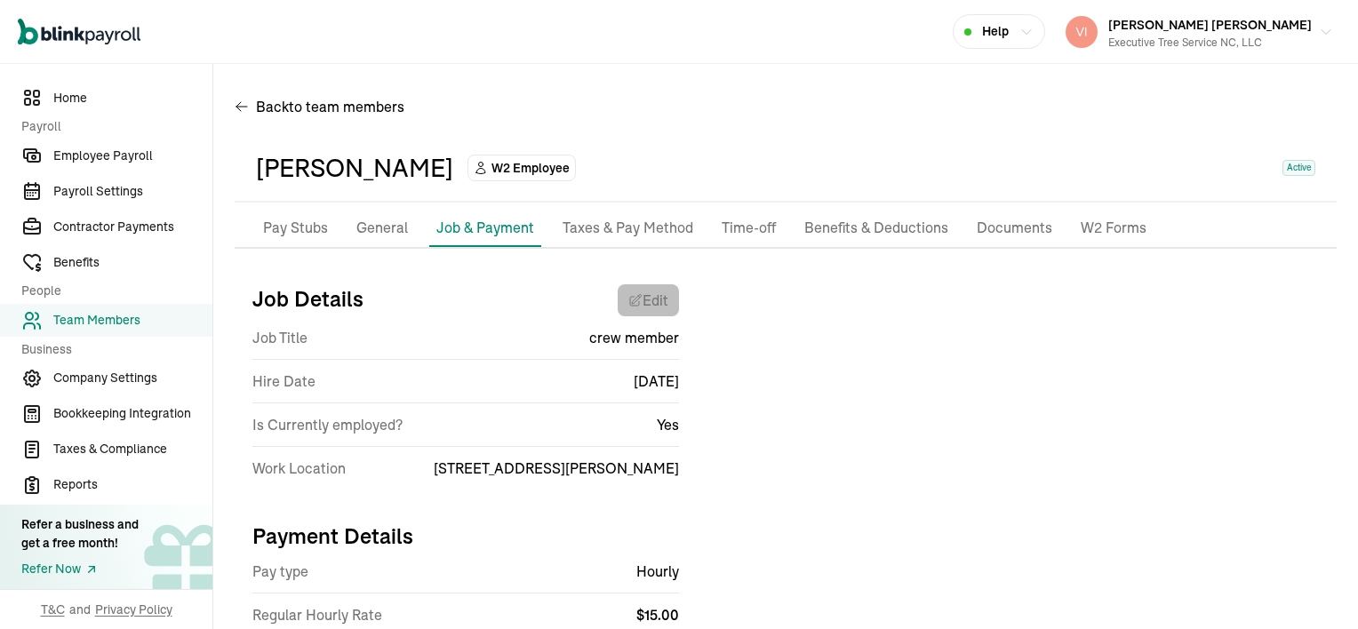
select select "[STREET_ADDRESS][PERSON_NAME]"
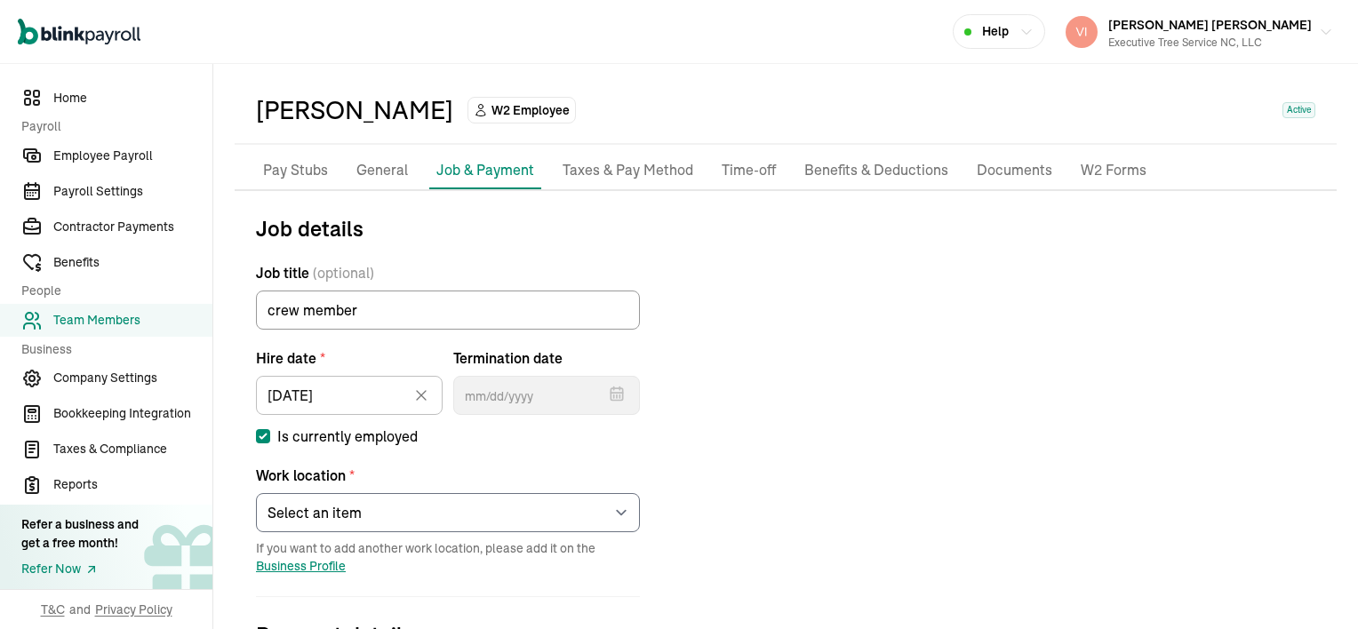
scroll to position [89, 0]
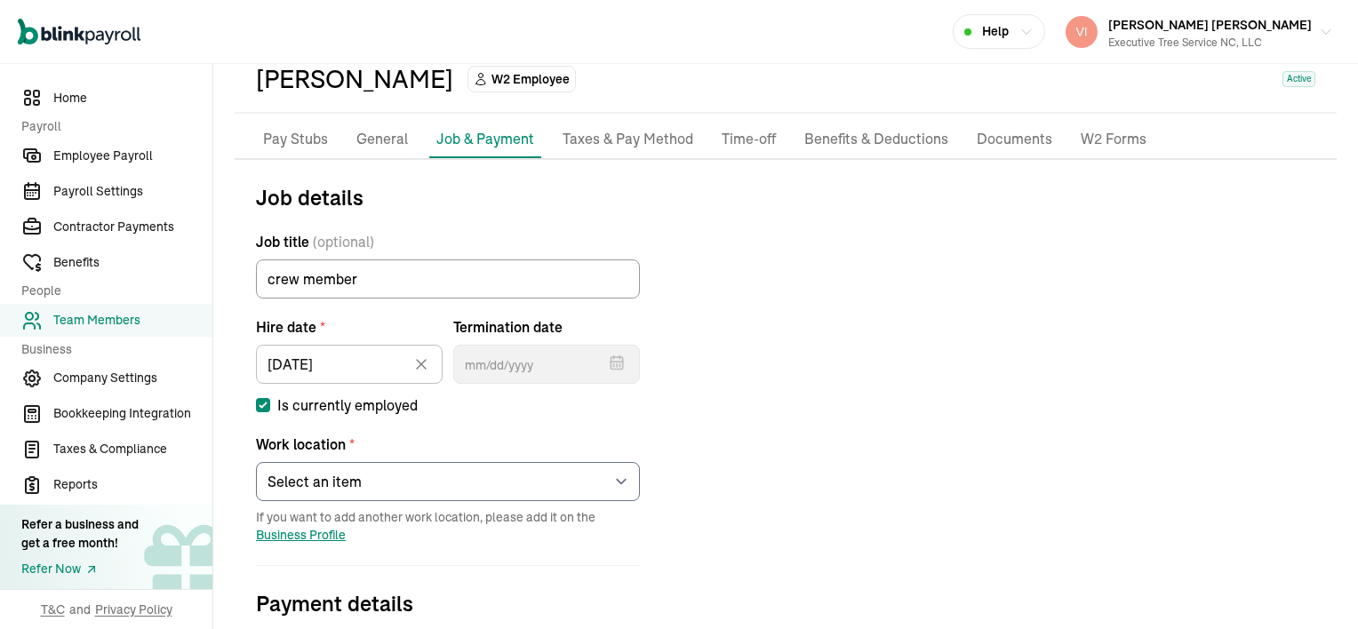
click at [259, 402] on input "Is currently employed" at bounding box center [263, 405] width 14 height 14
checkbox input "false"
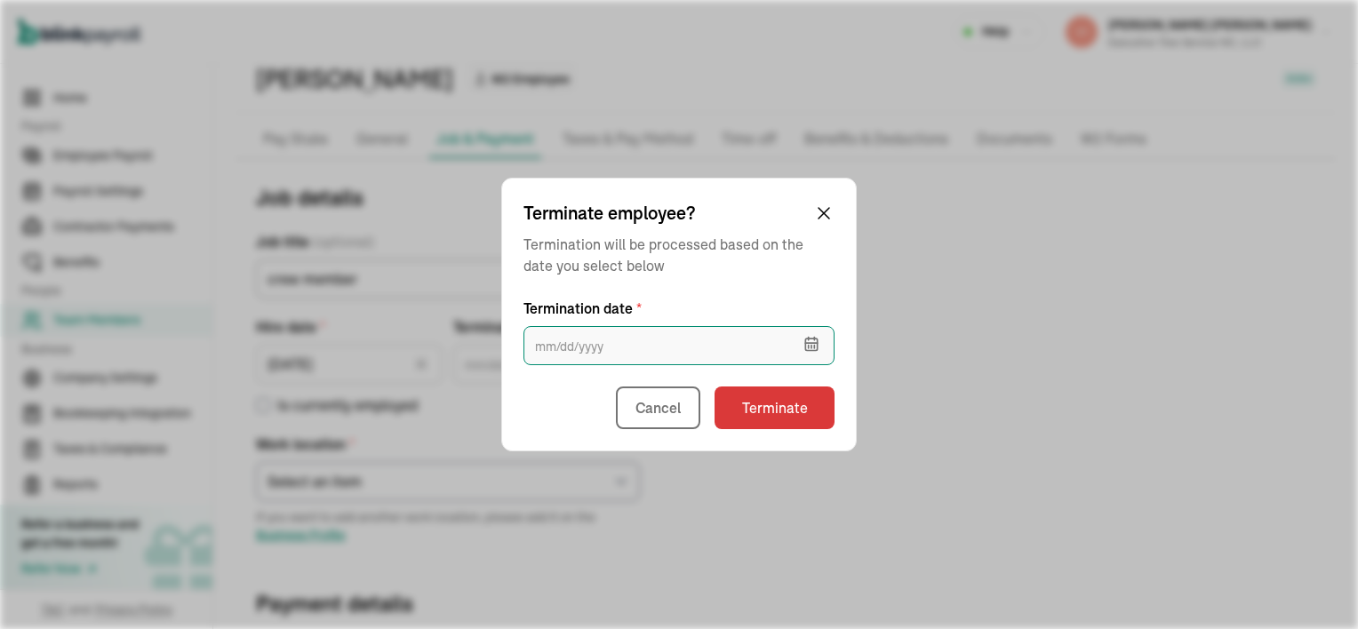
click at [610, 348] on input "text" at bounding box center [678, 345] width 311 height 39
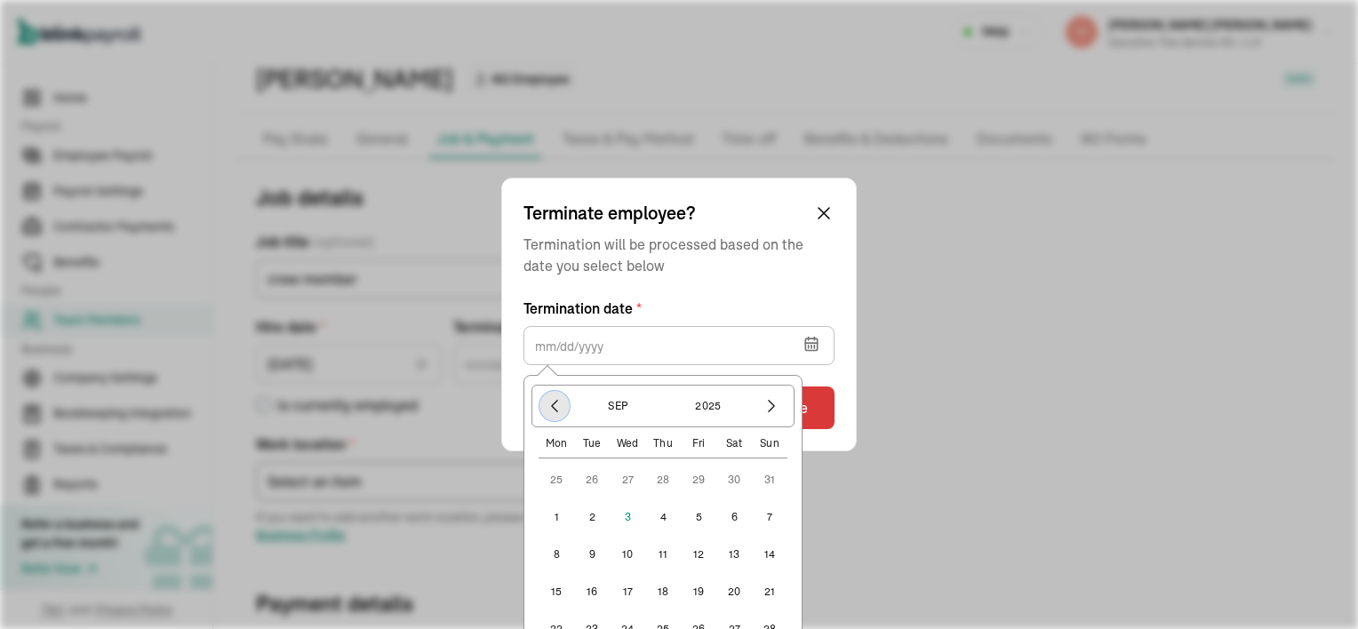
click at [547, 408] on icon "button" at bounding box center [555, 406] width 18 height 18
click at [665, 625] on button "28" at bounding box center [663, 629] width 36 height 36
type input "[DATE]"
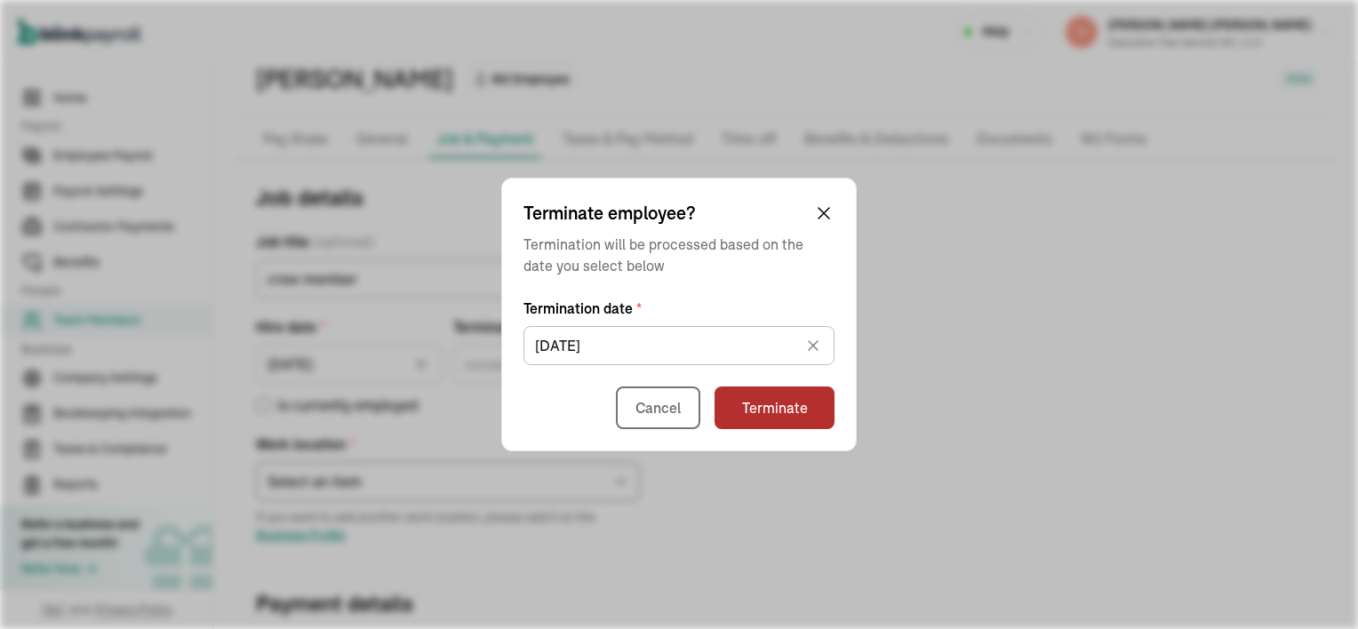
type input "[DATE]"
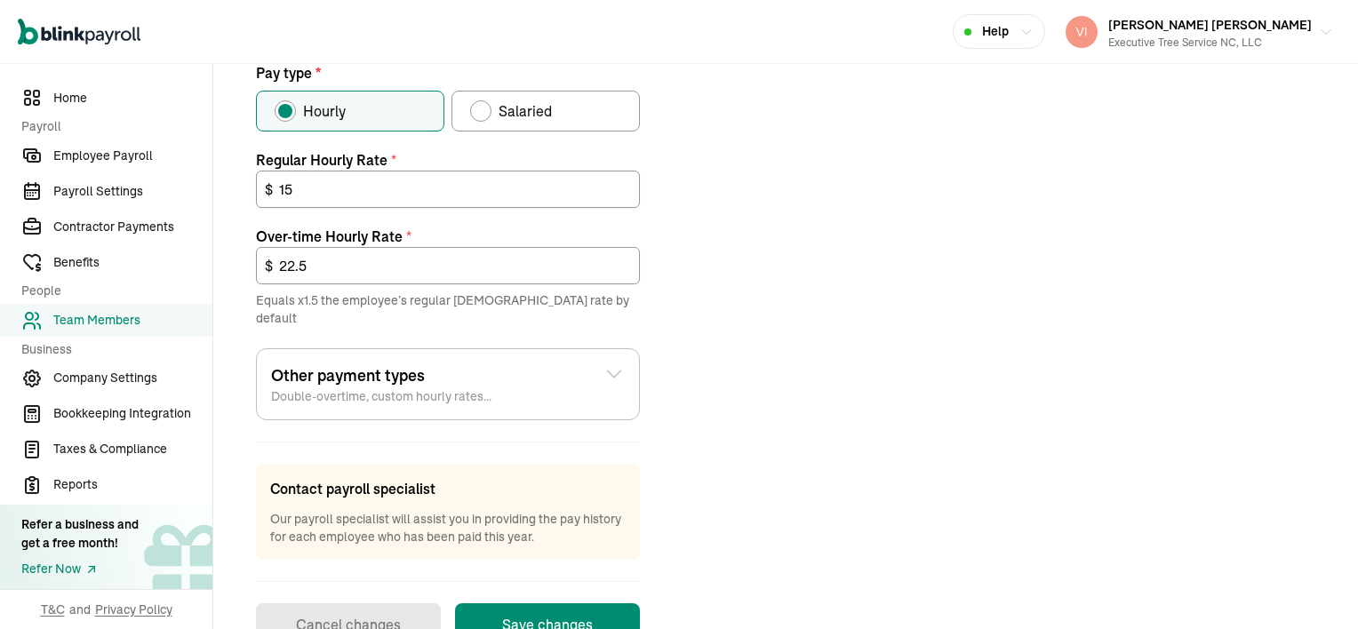
scroll to position [699, 0]
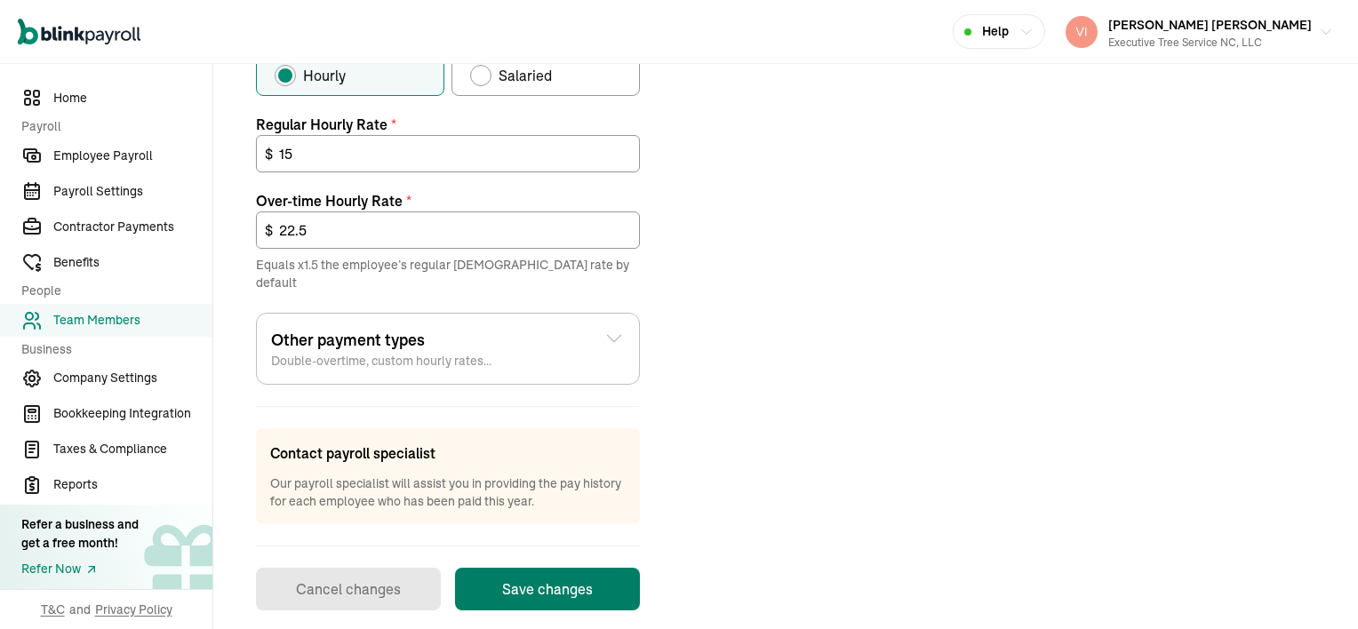
click at [571, 579] on button "Save changes" at bounding box center [547, 589] width 185 height 43
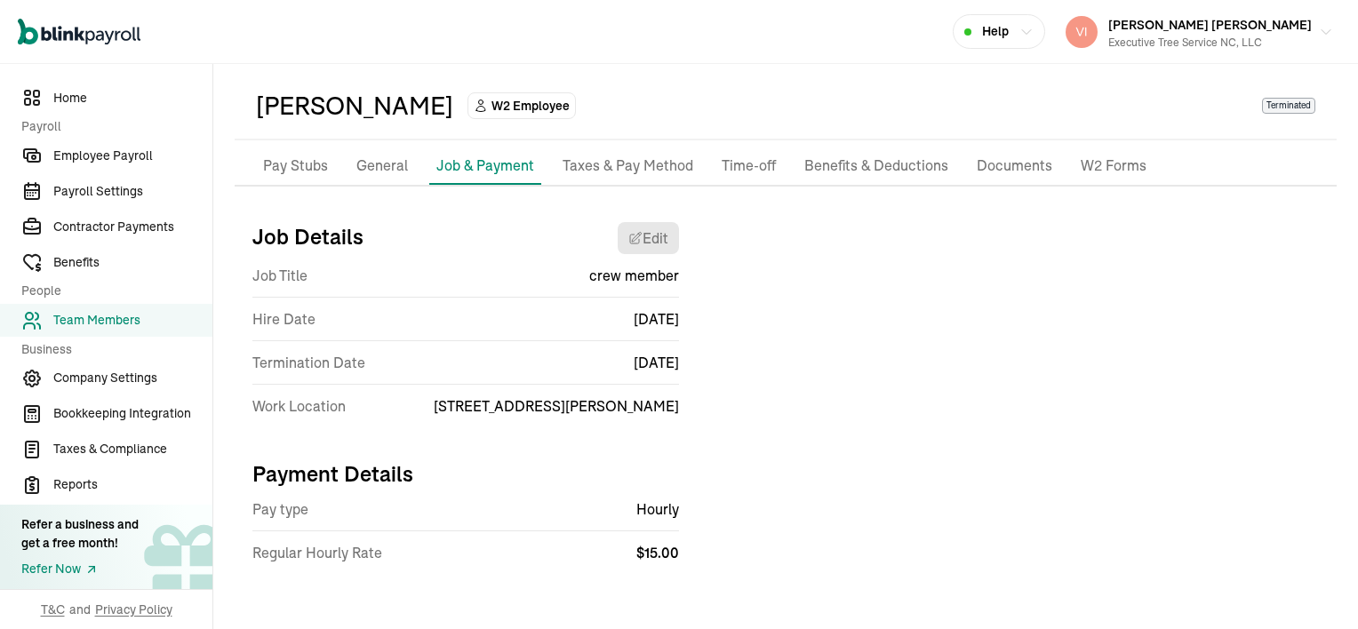
scroll to position [0, 0]
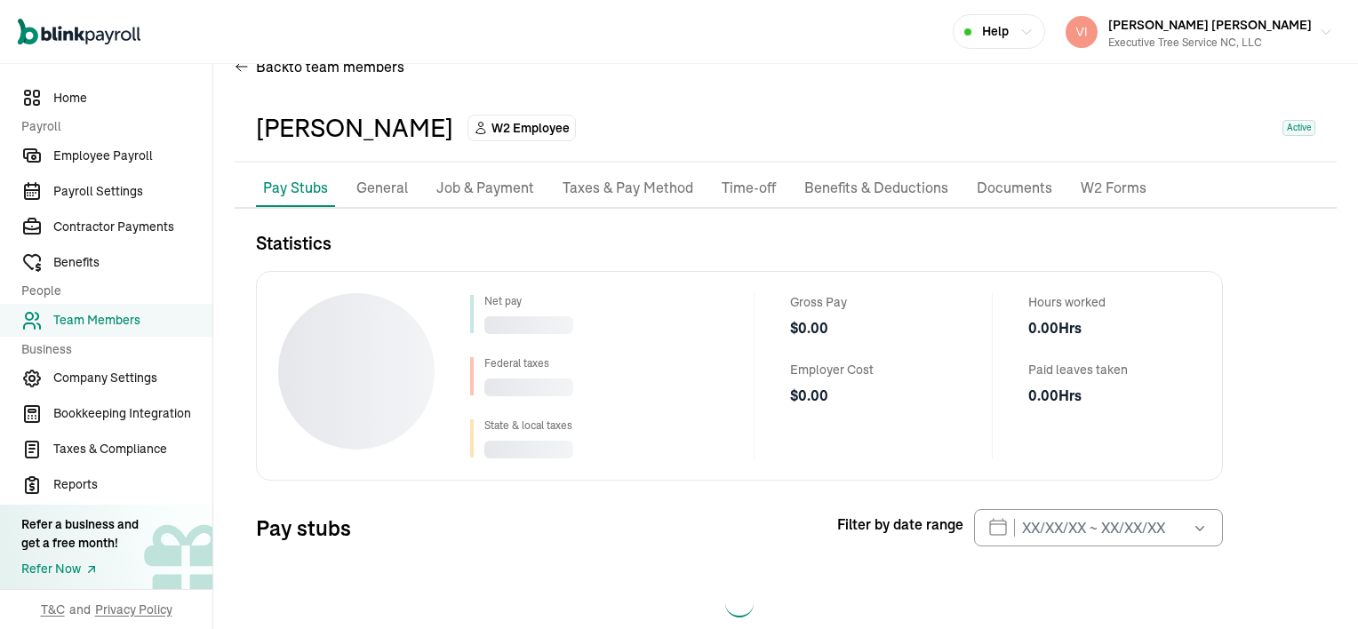
scroll to position [80, 0]
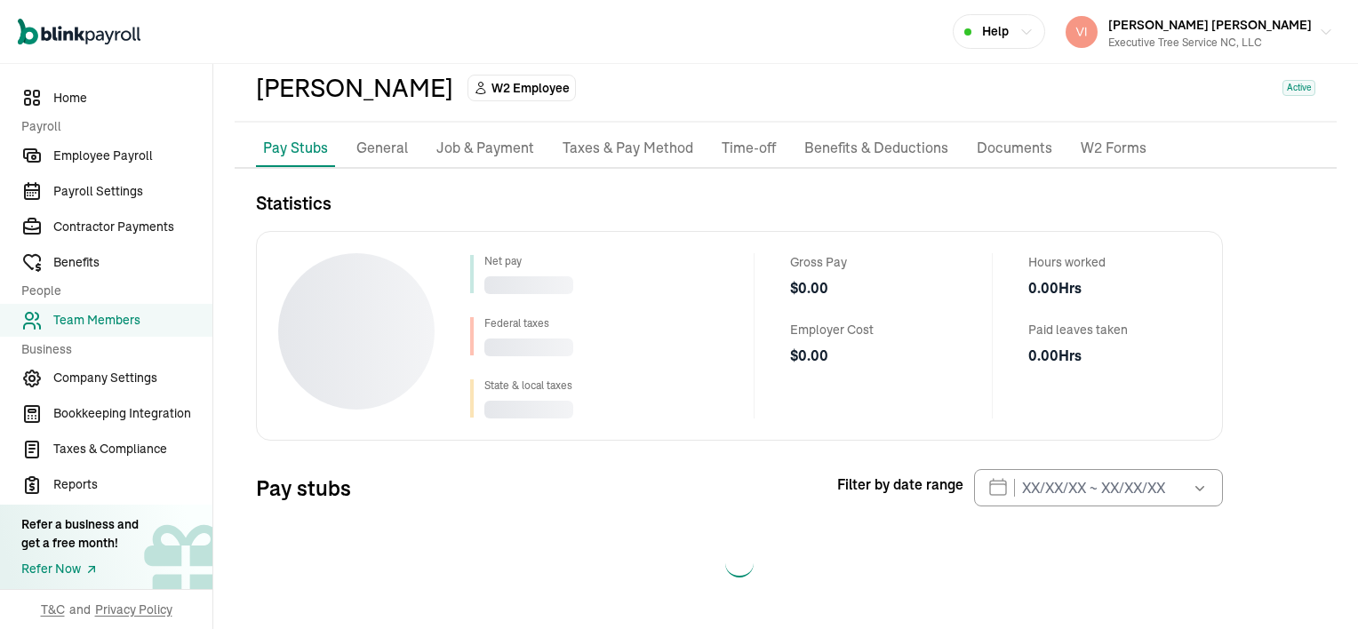
select select "2025"
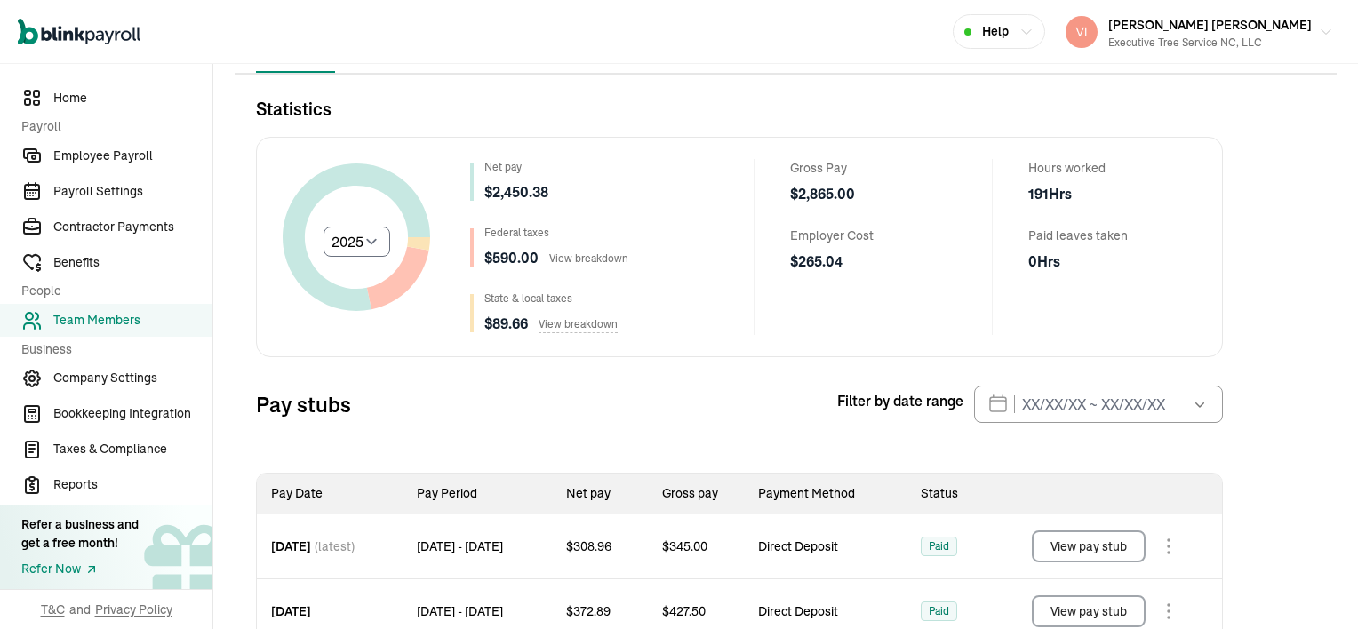
scroll to position [129, 0]
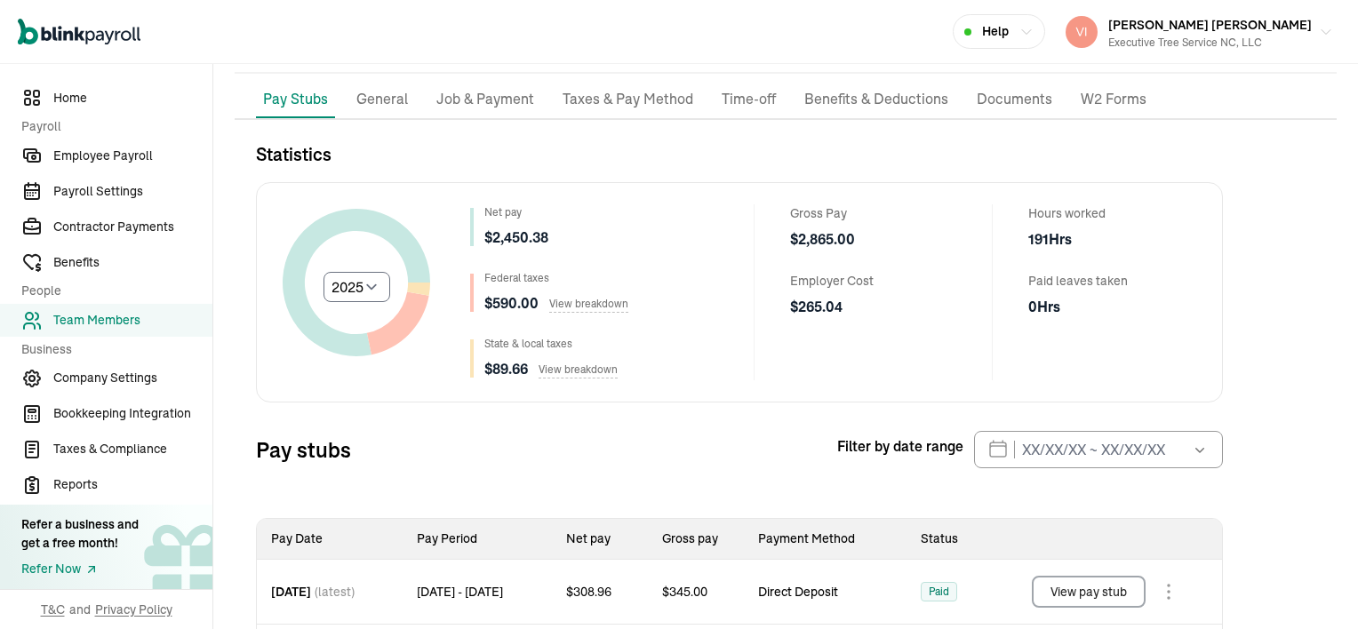
click at [482, 88] on p "Job & Payment" at bounding box center [485, 99] width 98 height 23
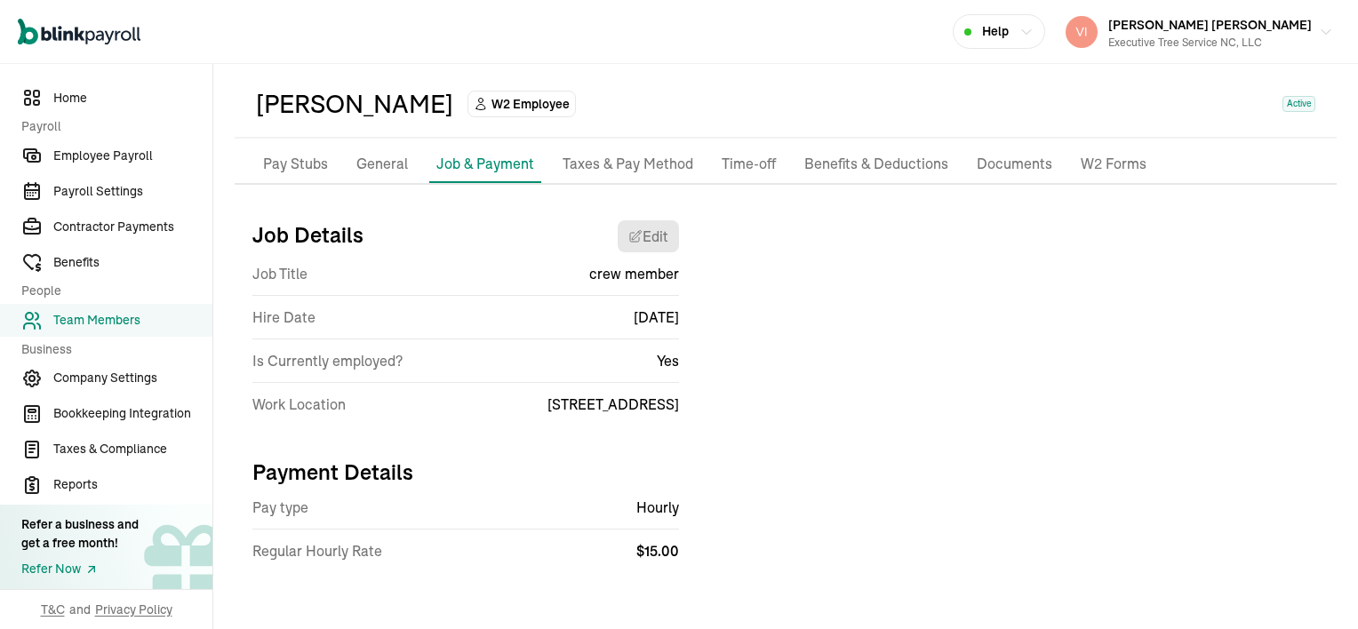
scroll to position [62, 0]
click at [78, 453] on span "Taxes & Compliance" at bounding box center [132, 449] width 159 height 19
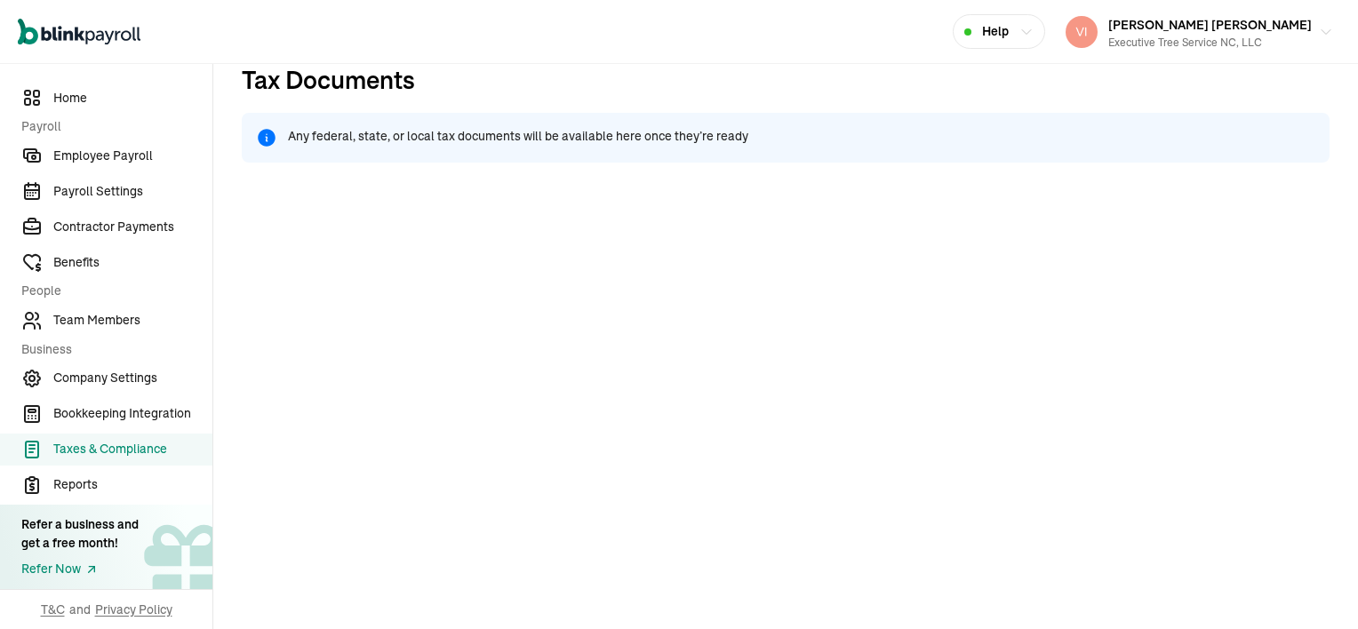
scroll to position [178, 0]
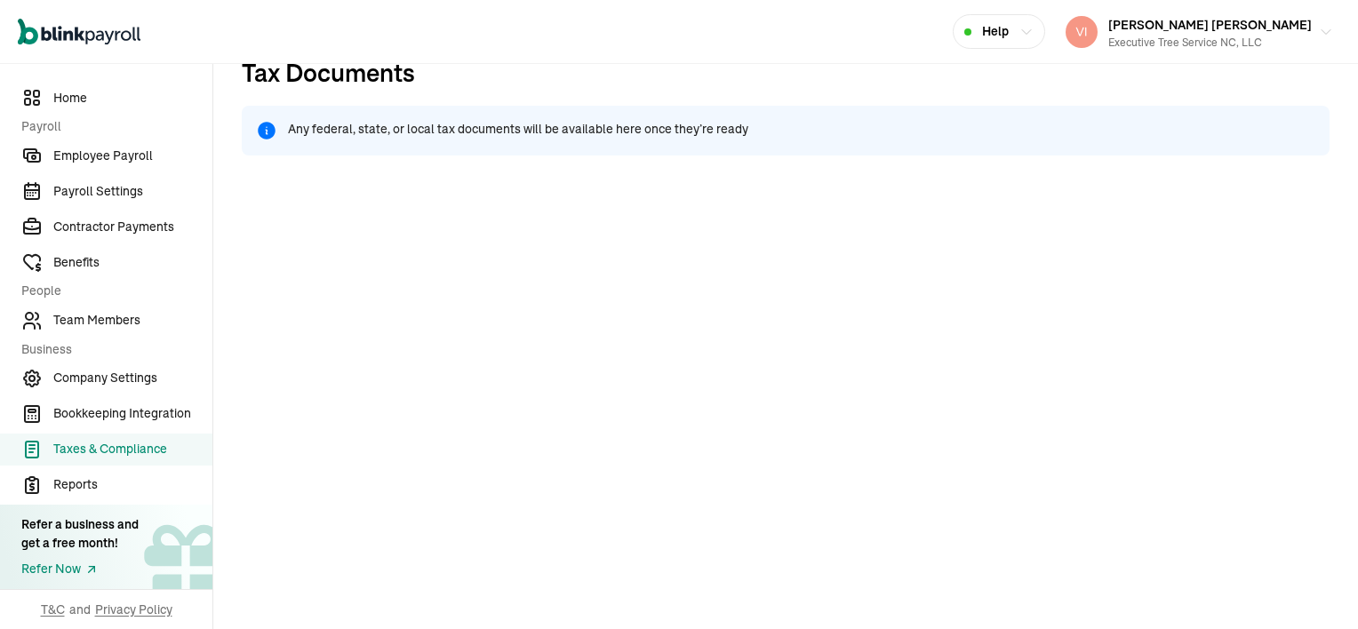
click at [833, 71] on h1 "Tax Documents" at bounding box center [786, 80] width 1088 height 52
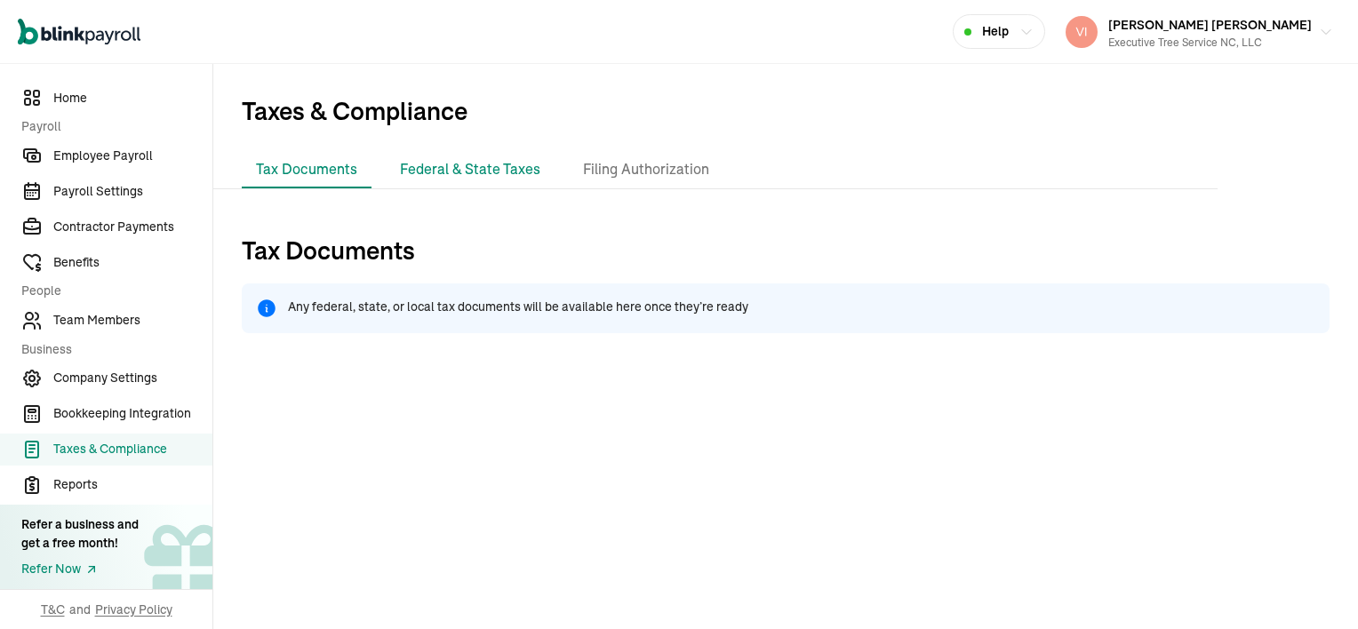
click at [497, 178] on li "Federal & State Taxes" at bounding box center [470, 169] width 169 height 37
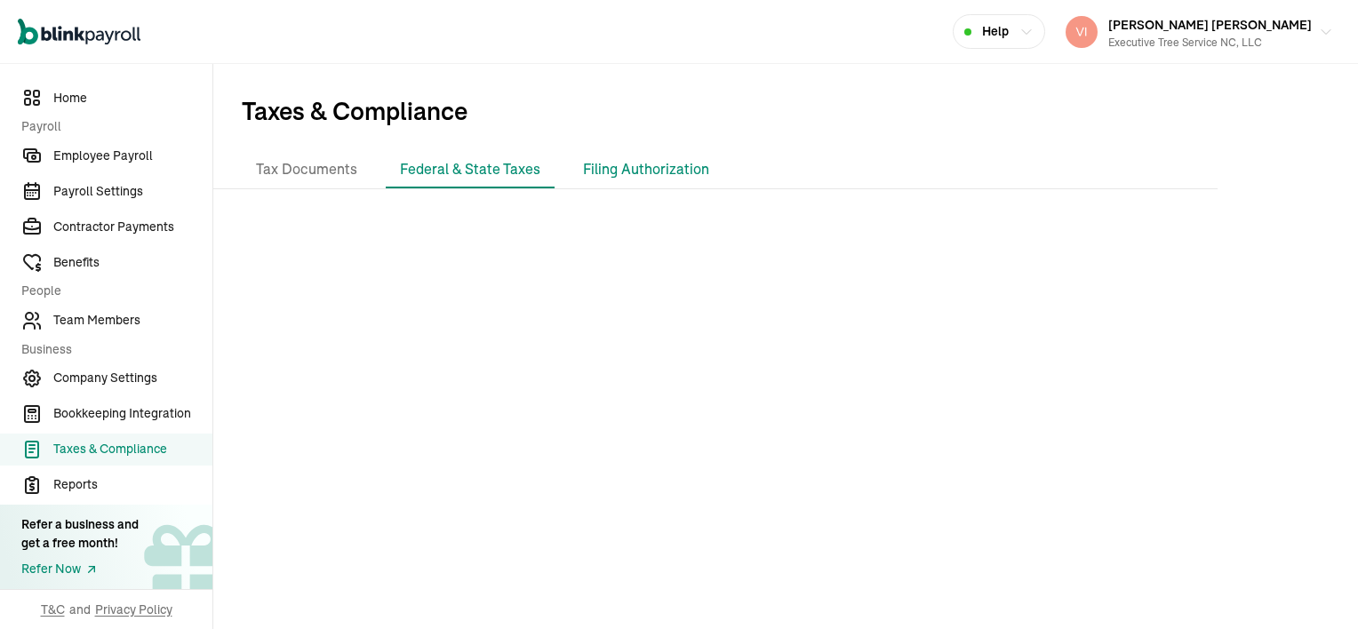
click at [672, 167] on li "Filing Authorization" at bounding box center [646, 169] width 155 height 37
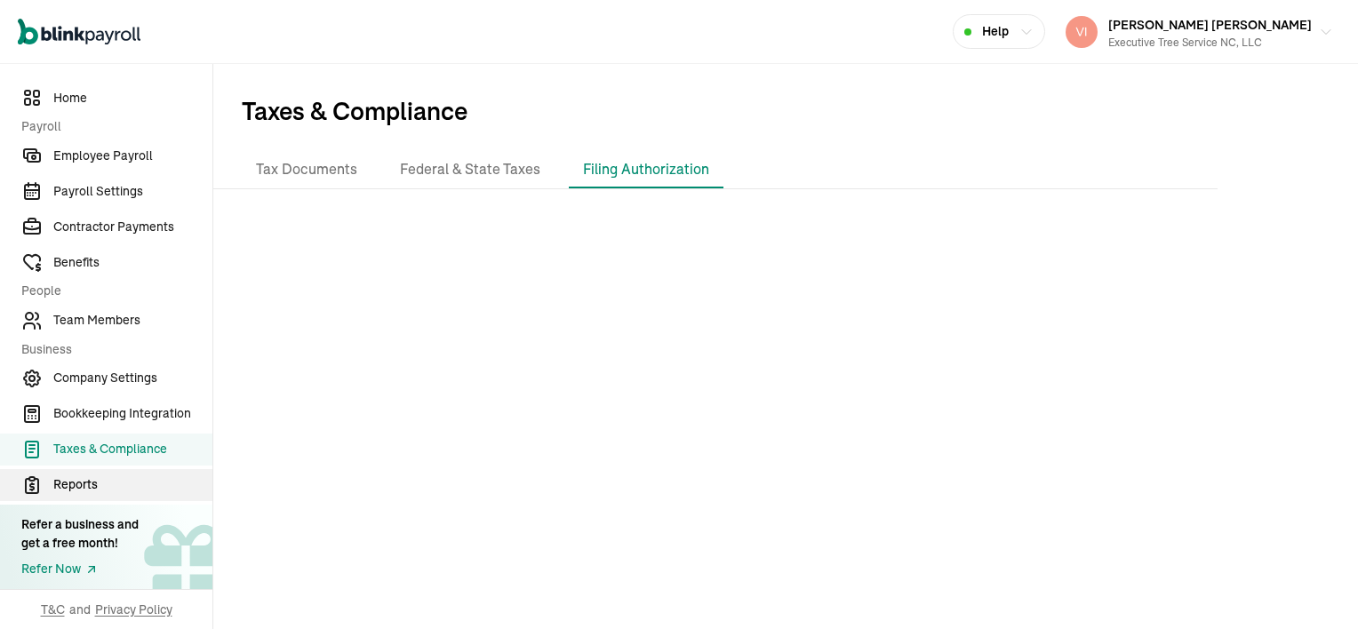
click at [75, 482] on span "Reports" at bounding box center [132, 484] width 159 height 19
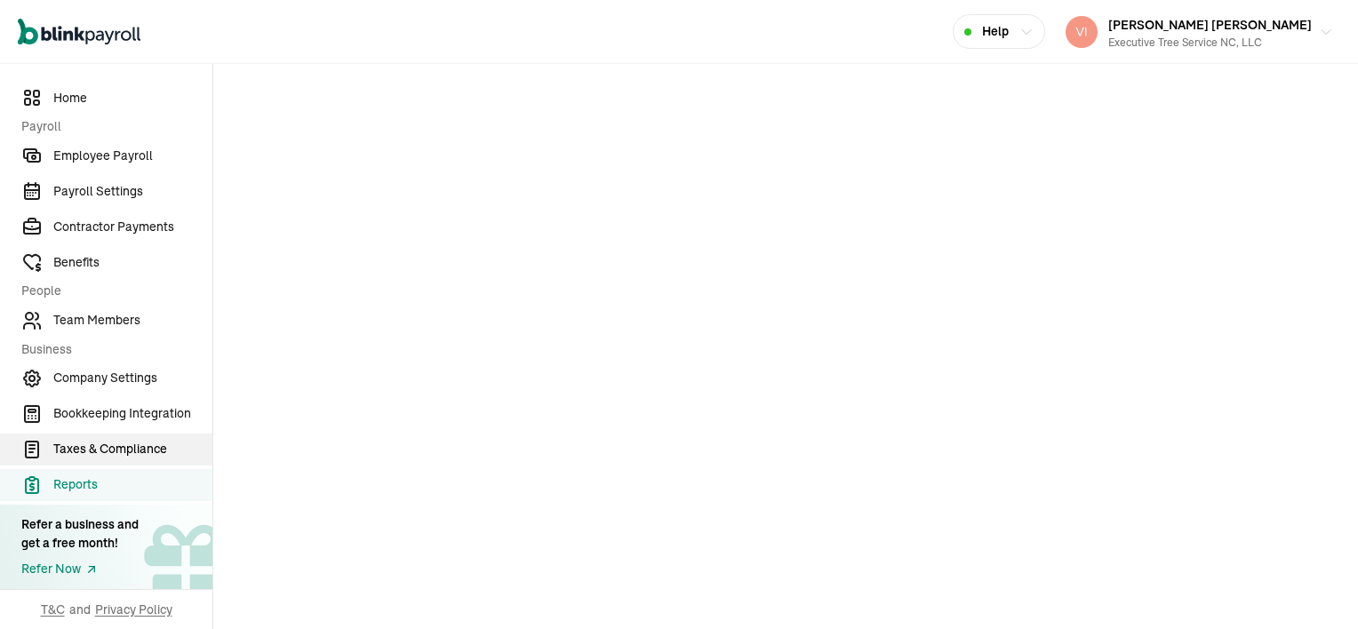
click at [103, 450] on span "Taxes & Compliance" at bounding box center [132, 449] width 159 height 19
